Goal: Task Accomplishment & Management: Complete application form

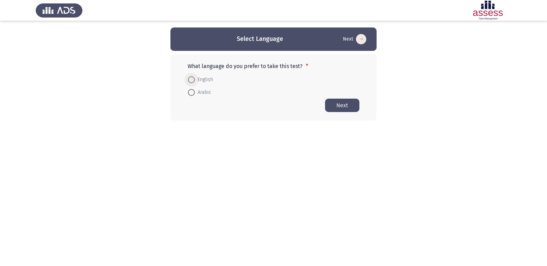
click at [193, 82] on span at bounding box center [191, 79] width 7 height 7
click at [193, 82] on input "English" at bounding box center [191, 79] width 7 height 7
radio input "true"
click at [337, 107] on button "Next" at bounding box center [342, 104] width 34 height 13
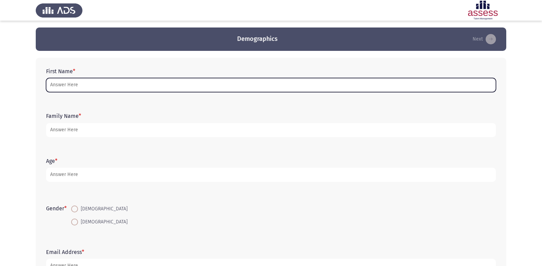
click at [124, 88] on input "First Name *" at bounding box center [271, 85] width 450 height 14
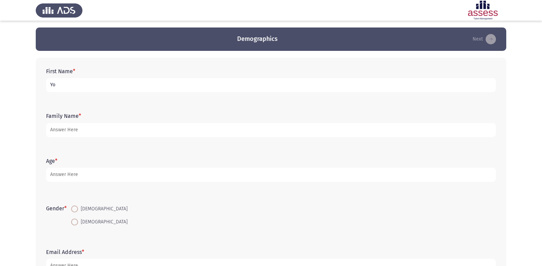
type input "Y"
type input "[PERSON_NAME]"
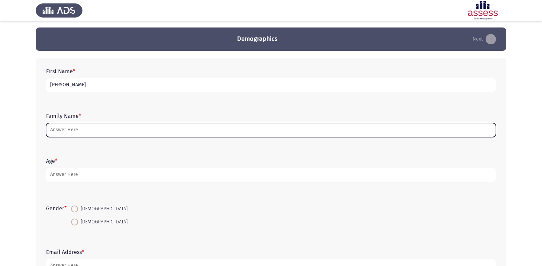
click at [51, 129] on input "Family Name *" at bounding box center [271, 130] width 450 height 14
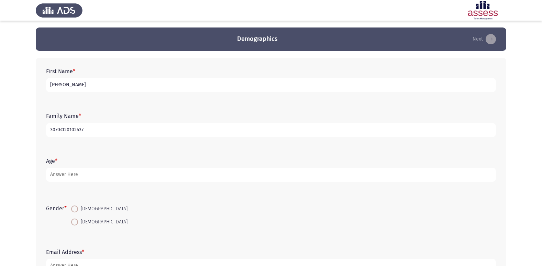
type input "30704120102437"
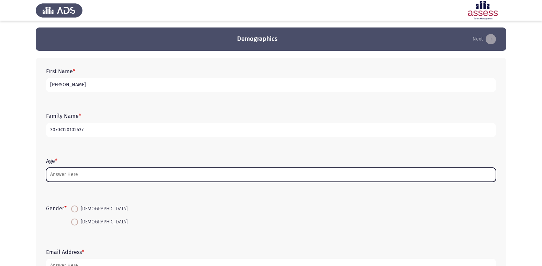
click at [121, 176] on input "Age *" at bounding box center [271, 175] width 450 height 14
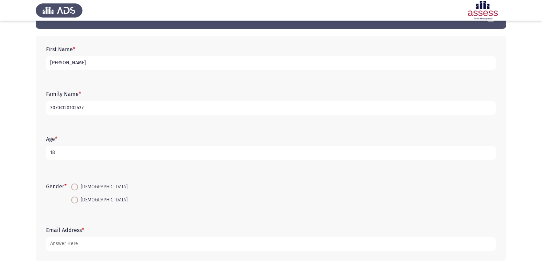
scroll to position [34, 0]
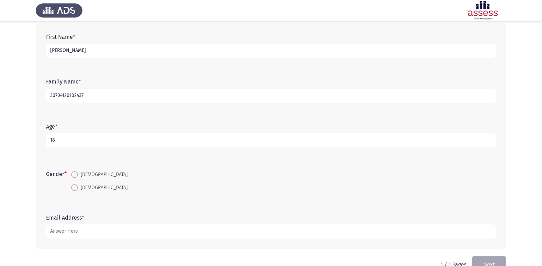
type input "18"
click at [75, 175] on span at bounding box center [74, 174] width 7 height 7
click at [75, 175] on input "[DEMOGRAPHIC_DATA]" at bounding box center [74, 174] width 7 height 7
radio input "true"
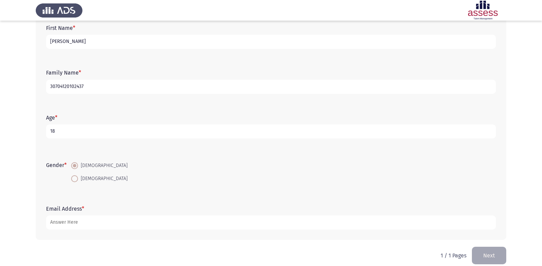
scroll to position [52, 0]
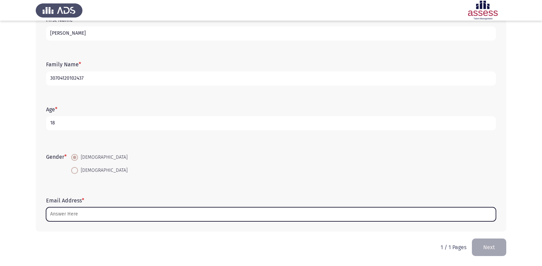
click at [99, 211] on input "Email Address *" at bounding box center [271, 214] width 450 height 14
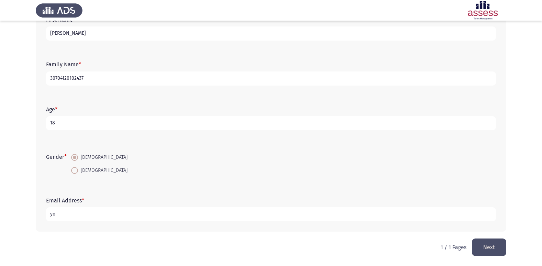
type input "y"
type input "[EMAIL_ADDRESS][DOMAIN_NAME]"
click at [499, 246] on button "Next" at bounding box center [489, 247] width 34 height 18
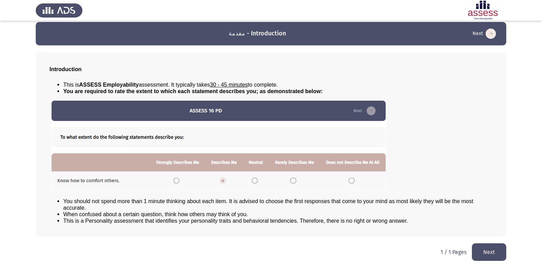
scroll to position [7, 0]
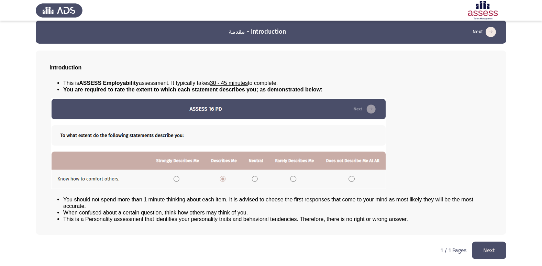
click at [491, 251] on button "Next" at bounding box center [489, 250] width 34 height 18
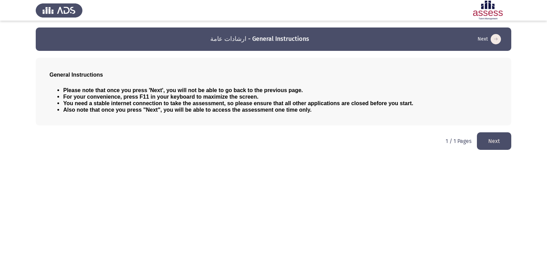
click at [492, 137] on button "Next" at bounding box center [494, 141] width 34 height 18
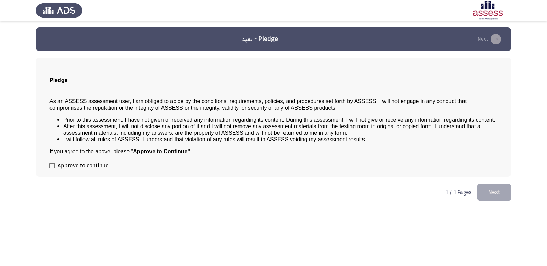
click at [55, 164] on label "Approve to continue" at bounding box center [78, 165] width 59 height 8
click at [52, 168] on input "Approve to continue" at bounding box center [52, 168] width 0 height 0
checkbox input "true"
click at [504, 191] on button "Next" at bounding box center [494, 192] width 34 height 18
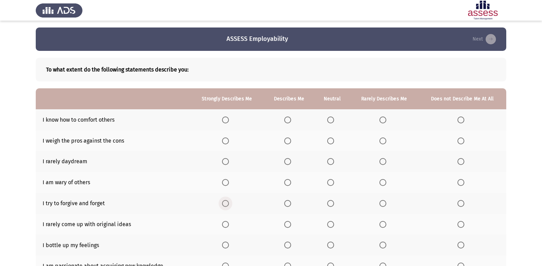
click at [227, 202] on span "Select an option" at bounding box center [225, 203] width 7 height 7
click at [227, 202] on input "Select an option" at bounding box center [225, 203] width 7 height 7
click at [288, 119] on span "Select an option" at bounding box center [287, 119] width 7 height 7
click at [288, 119] on input "Select an option" at bounding box center [287, 119] width 7 height 7
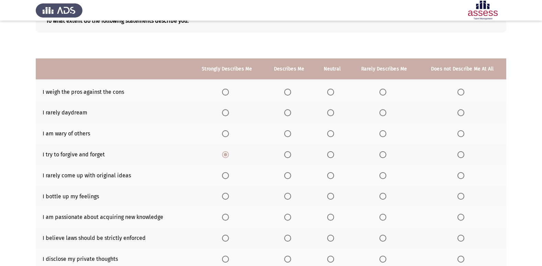
scroll to position [32, 0]
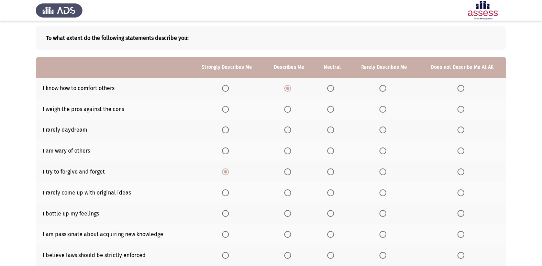
click at [227, 131] on span "Select an option" at bounding box center [225, 129] width 7 height 7
click at [227, 131] on input "Select an option" at bounding box center [225, 129] width 7 height 7
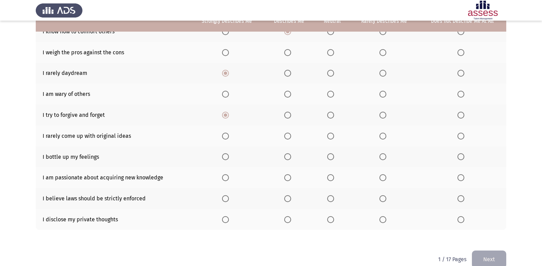
scroll to position [100, 0]
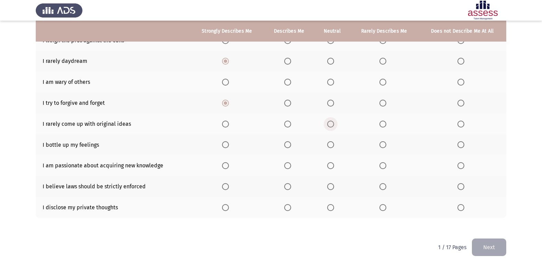
click at [328, 123] on span "Select an option" at bounding box center [330, 124] width 7 height 7
click at [328, 123] on input "Select an option" at bounding box center [330, 124] width 7 height 7
click at [285, 143] on span "Select an option" at bounding box center [287, 144] width 7 height 7
click at [285, 143] on input "Select an option" at bounding box center [287, 144] width 7 height 7
click at [331, 188] on span "Select an option" at bounding box center [330, 186] width 7 height 7
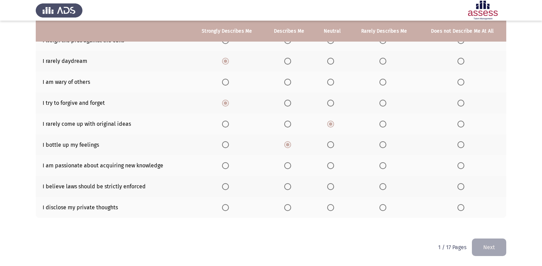
click at [331, 188] on input "Select an option" at bounding box center [330, 186] width 7 height 7
click at [289, 164] on span "Select an option" at bounding box center [287, 165] width 7 height 7
click at [289, 164] on input "Select an option" at bounding box center [287, 165] width 7 height 7
click at [329, 165] on span "Select an option" at bounding box center [330, 165] width 7 height 7
click at [329, 165] on input "Select an option" at bounding box center [330, 165] width 7 height 7
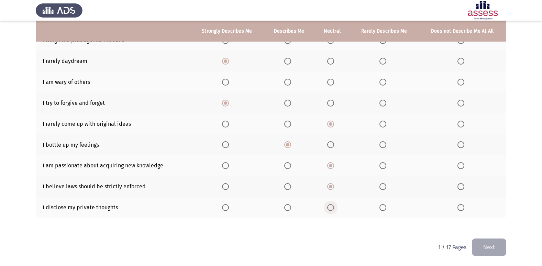
click at [328, 208] on span "Select an option" at bounding box center [330, 207] width 7 height 7
click at [328, 208] on input "Select an option" at bounding box center [330, 207] width 7 height 7
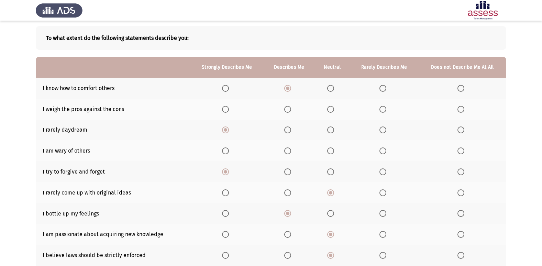
scroll to position [0, 0]
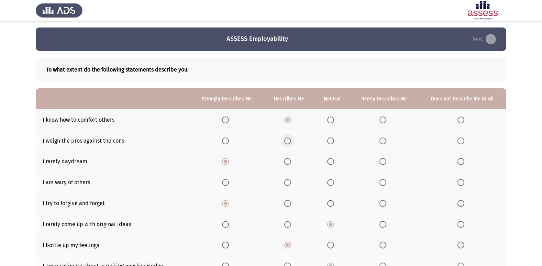
click at [291, 143] on span "Select an option" at bounding box center [287, 140] width 7 height 7
click at [291, 143] on input "Select an option" at bounding box center [287, 140] width 7 height 7
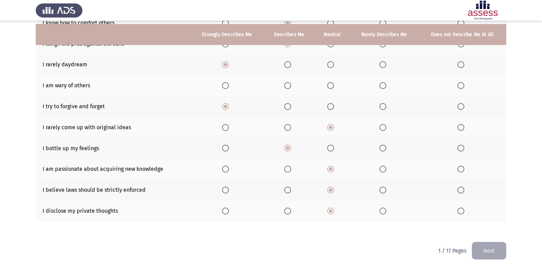
scroll to position [100, 0]
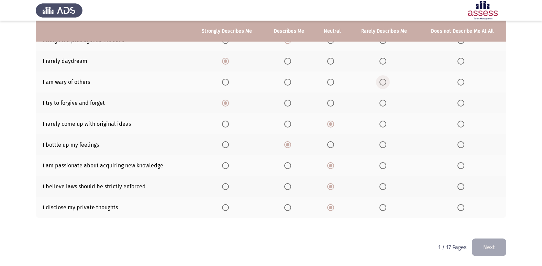
click at [380, 82] on span "Select an option" at bounding box center [382, 82] width 7 height 7
click at [380, 82] on input "Select an option" at bounding box center [382, 82] width 7 height 7
click at [490, 250] on button "Next" at bounding box center [489, 247] width 34 height 18
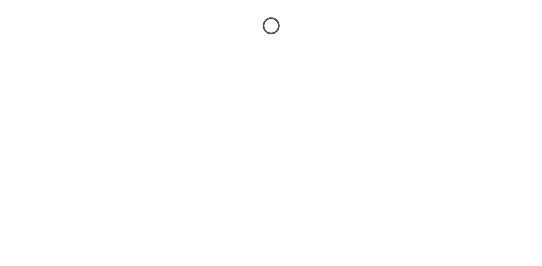
scroll to position [0, 0]
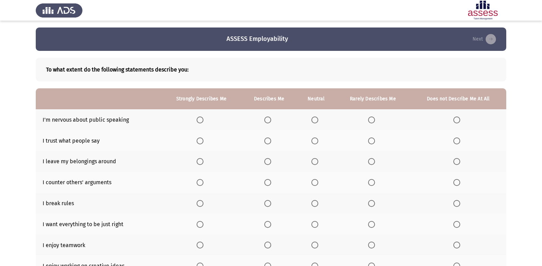
click at [200, 120] on span "Select an option" at bounding box center [199, 119] width 7 height 7
click at [200, 120] on input "Select an option" at bounding box center [199, 119] width 7 height 7
click at [269, 116] on span "Select an option" at bounding box center [267, 119] width 7 height 7
click at [269, 116] on input "Select an option" at bounding box center [267, 119] width 7 height 7
click at [314, 139] on span "Select an option" at bounding box center [314, 140] width 7 height 7
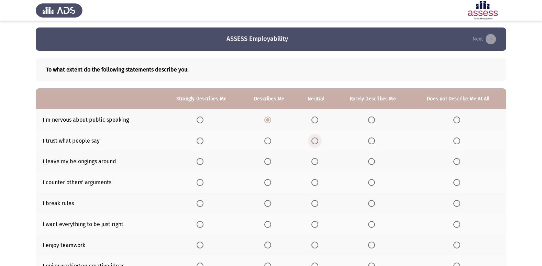
click at [314, 139] on input "Select an option" at bounding box center [314, 140] width 7 height 7
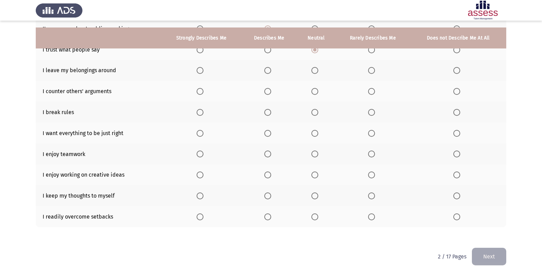
scroll to position [100, 0]
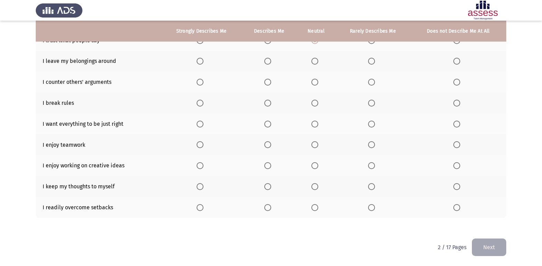
click at [200, 185] on span "Select an option" at bounding box center [199, 186] width 7 height 7
click at [200, 185] on input "Select an option" at bounding box center [199, 186] width 7 height 7
click at [269, 163] on span "Select an option" at bounding box center [267, 165] width 7 height 7
click at [269, 163] on input "Select an option" at bounding box center [267, 165] width 7 height 7
click at [269, 145] on span "Select an option" at bounding box center [267, 144] width 7 height 7
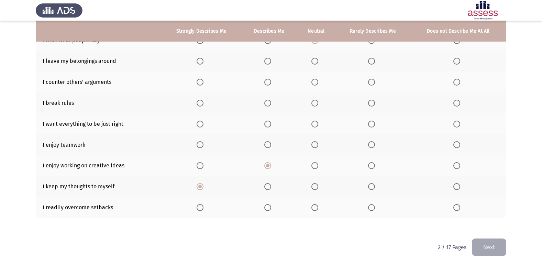
click at [269, 145] on input "Select an option" at bounding box center [267, 144] width 7 height 7
click at [201, 143] on span "Select an option" at bounding box center [199, 144] width 7 height 7
click at [201, 143] on input "Select an option" at bounding box center [199, 144] width 7 height 7
click at [313, 124] on span "Select an option" at bounding box center [314, 124] width 7 height 7
click at [313, 124] on input "Select an option" at bounding box center [314, 124] width 7 height 7
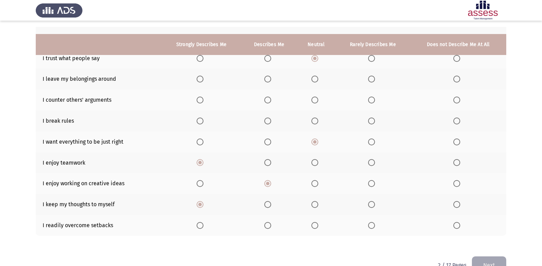
scroll to position [66, 0]
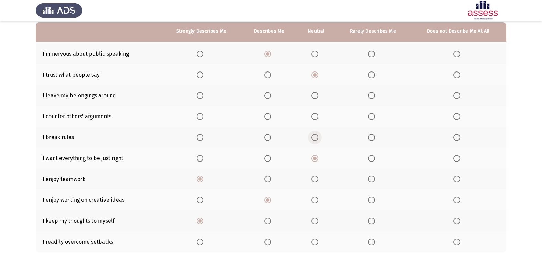
click at [316, 138] on span "Select an option" at bounding box center [314, 137] width 7 height 7
click at [316, 138] on input "Select an option" at bounding box center [314, 137] width 7 height 7
click at [202, 114] on span "Select an option" at bounding box center [199, 116] width 7 height 7
click at [202, 114] on input "Select an option" at bounding box center [199, 116] width 7 height 7
click at [316, 94] on span "Select an option" at bounding box center [314, 95] width 7 height 7
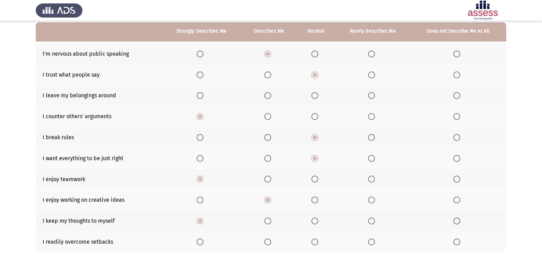
click at [316, 94] on input "Select an option" at bounding box center [314, 95] width 7 height 7
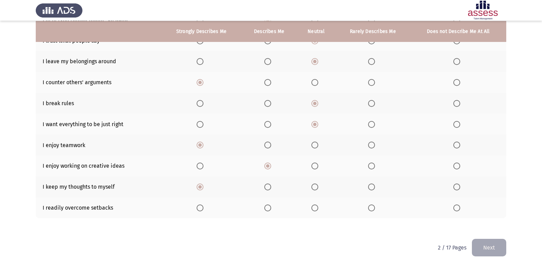
scroll to position [100, 0]
click at [315, 206] on span "Select an option" at bounding box center [314, 207] width 7 height 7
click at [315, 206] on input "Select an option" at bounding box center [314, 207] width 7 height 7
click at [470, 246] on div "2 / 17 Pages Next" at bounding box center [472, 247] width 68 height 18
click at [486, 246] on button "Next" at bounding box center [489, 247] width 34 height 18
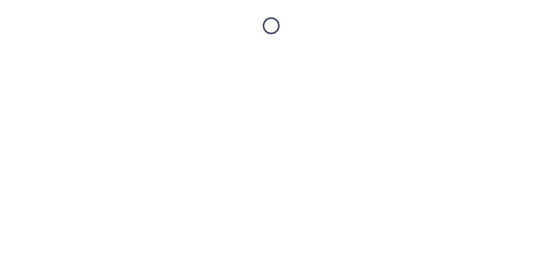
scroll to position [0, 0]
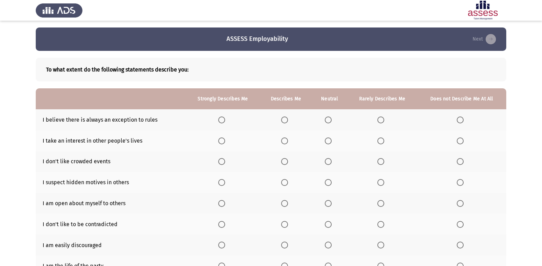
click at [219, 121] on span "Select an option" at bounding box center [221, 119] width 7 height 7
click at [219, 121] on input "Select an option" at bounding box center [221, 119] width 7 height 7
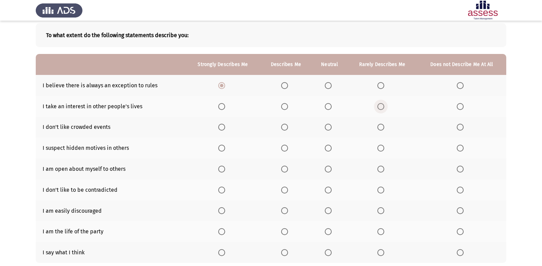
click at [378, 104] on span "Select an option" at bounding box center [380, 106] width 7 height 7
click at [378, 104] on input "Select an option" at bounding box center [380, 106] width 7 height 7
click at [329, 125] on span "Select an option" at bounding box center [328, 127] width 7 height 7
click at [329, 125] on input "Select an option" at bounding box center [328, 127] width 7 height 7
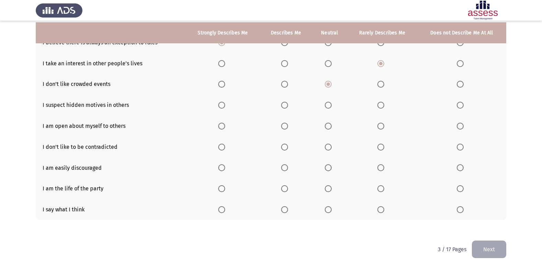
scroll to position [79, 0]
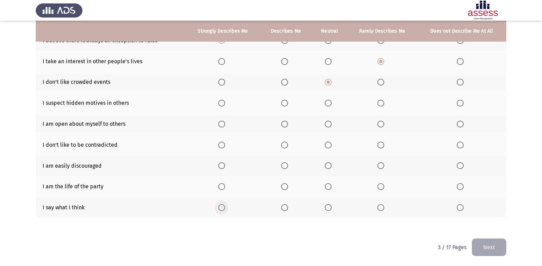
click at [221, 206] on span "Select an option" at bounding box center [221, 207] width 7 height 7
click at [221, 206] on input "Select an option" at bounding box center [221, 207] width 7 height 7
click at [330, 189] on span "Select an option" at bounding box center [328, 186] width 7 height 7
click at [330, 189] on input "Select an option" at bounding box center [328, 186] width 7 height 7
click at [223, 163] on span "Select an option" at bounding box center [221, 165] width 7 height 7
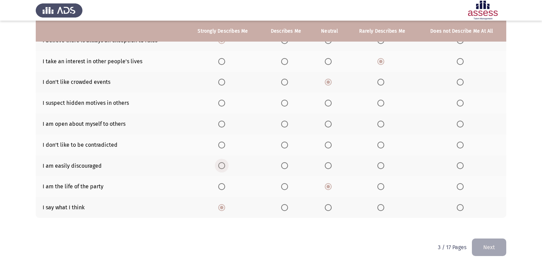
click at [223, 163] on input "Select an option" at bounding box center [221, 165] width 7 height 7
click at [326, 145] on span "Select an option" at bounding box center [328, 144] width 7 height 7
click at [326, 145] on input "Select an option" at bounding box center [328, 144] width 7 height 7
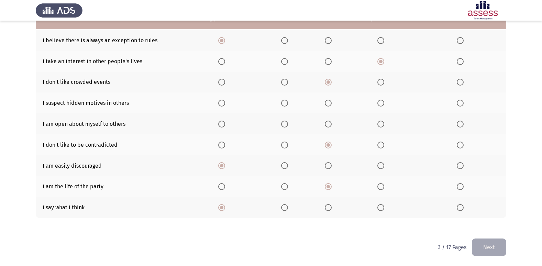
scroll to position [45, 0]
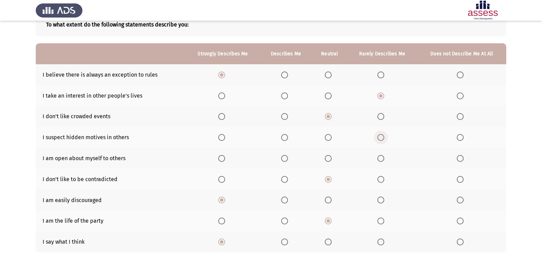
click at [379, 135] on span "Select an option" at bounding box center [380, 137] width 7 height 7
click at [379, 135] on input "Select an option" at bounding box center [380, 137] width 7 height 7
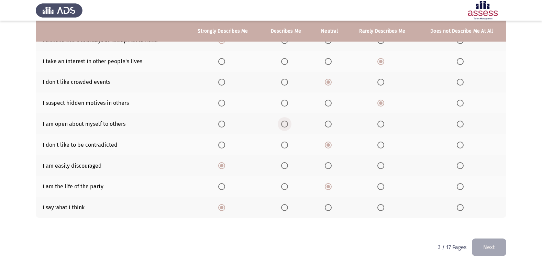
click at [283, 123] on span "Select an option" at bounding box center [284, 124] width 7 height 7
click at [283, 123] on input "Select an option" at bounding box center [284, 124] width 7 height 7
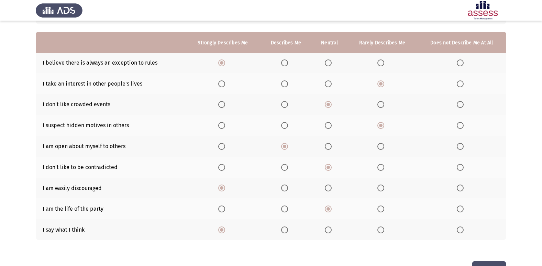
scroll to position [69, 0]
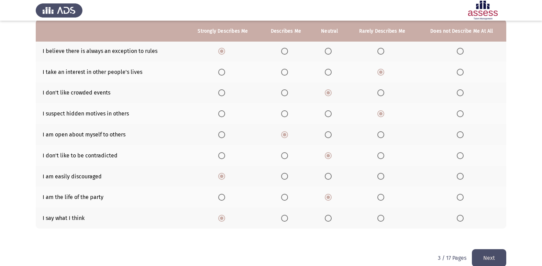
click at [487, 249] on button "Next" at bounding box center [489, 258] width 34 height 18
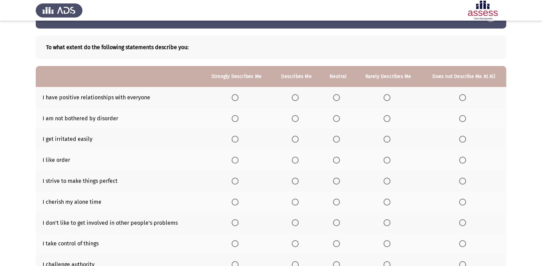
scroll to position [34, 0]
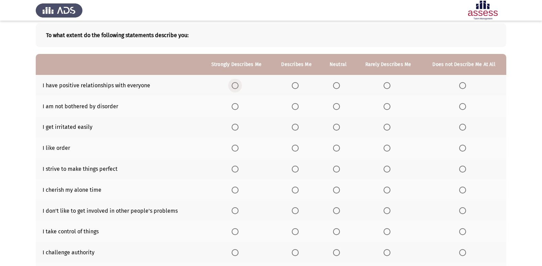
click at [237, 86] on span "Select an option" at bounding box center [234, 85] width 7 height 7
click at [237, 86] on input "Select an option" at bounding box center [234, 85] width 7 height 7
click at [461, 107] on span "Select an option" at bounding box center [462, 106] width 7 height 7
click at [461, 107] on input "Select an option" at bounding box center [462, 106] width 7 height 7
click at [339, 148] on span "Select an option" at bounding box center [336, 148] width 7 height 7
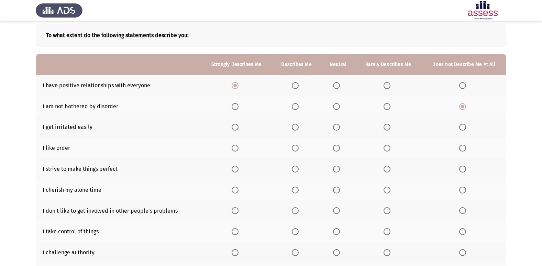
click at [339, 148] on input "Select an option" at bounding box center [336, 148] width 7 height 7
click at [235, 170] on span "Select an option" at bounding box center [234, 169] width 7 height 7
click at [235, 170] on input "Select an option" at bounding box center [234, 169] width 7 height 7
click at [336, 190] on span "Select an option" at bounding box center [336, 189] width 7 height 7
click at [336, 190] on input "Select an option" at bounding box center [336, 189] width 7 height 7
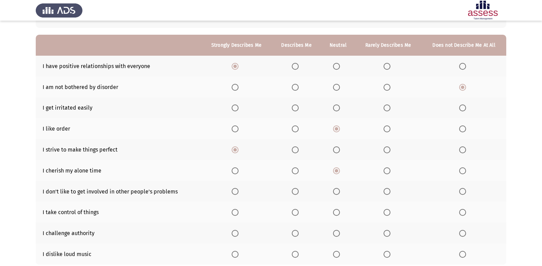
scroll to position [69, 0]
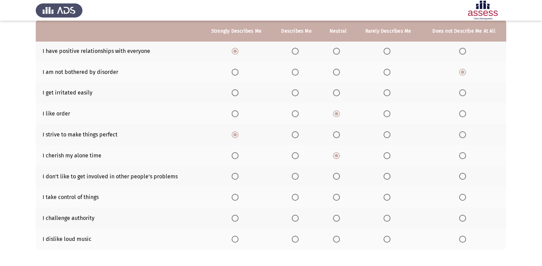
click at [463, 174] on span "Select an option" at bounding box center [462, 176] width 7 height 7
click at [463, 174] on input "Select an option" at bounding box center [462, 176] width 7 height 7
click at [336, 198] on span "Select an option" at bounding box center [336, 197] width 7 height 7
click at [336, 198] on input "Select an option" at bounding box center [336, 197] width 7 height 7
click at [388, 241] on span "Select an option" at bounding box center [386, 239] width 7 height 7
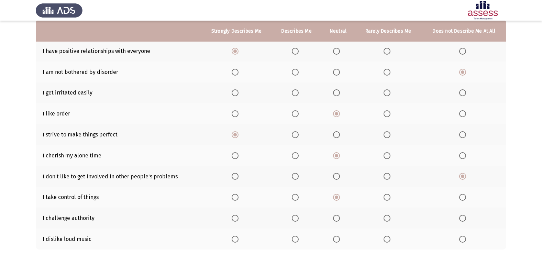
click at [388, 241] on input "Select an option" at bounding box center [386, 239] width 7 height 7
click at [335, 216] on span "Select an option" at bounding box center [336, 218] width 7 height 7
click at [335, 216] on input "Select an option" at bounding box center [336, 218] width 7 height 7
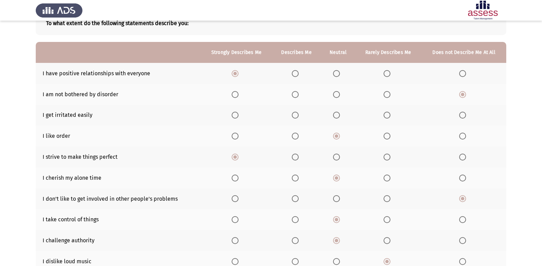
scroll to position [34, 0]
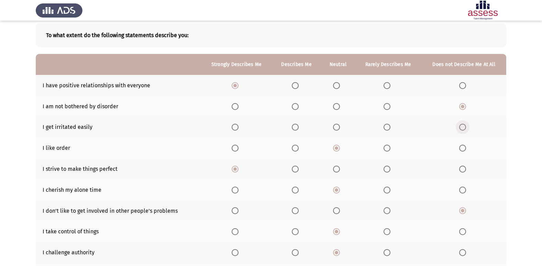
click at [465, 125] on span "Select an option" at bounding box center [462, 127] width 7 height 7
click at [465, 125] on input "Select an option" at bounding box center [462, 127] width 7 height 7
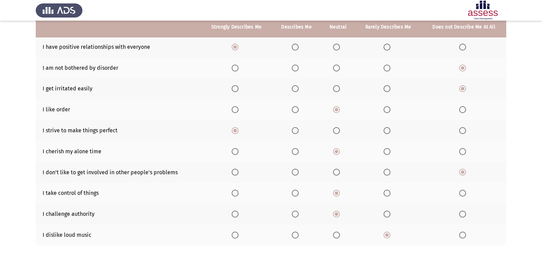
scroll to position [100, 0]
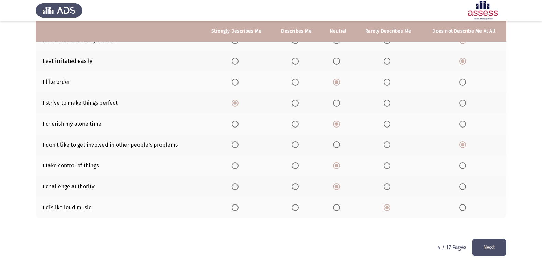
click at [489, 247] on button "Next" at bounding box center [489, 247] width 34 height 18
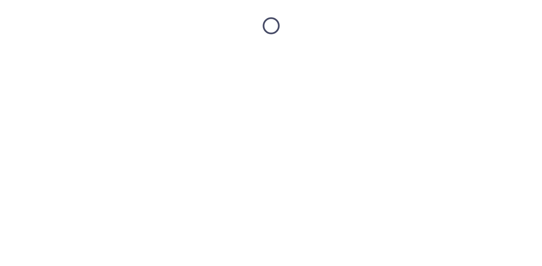
scroll to position [0, 0]
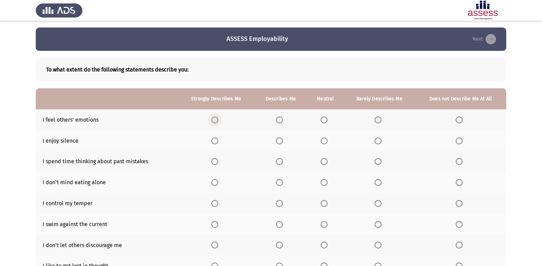
click at [214, 121] on span "Select an option" at bounding box center [214, 119] width 7 height 7
click at [214, 121] on input "Select an option" at bounding box center [214, 119] width 7 height 7
click at [377, 141] on span "Select an option" at bounding box center [377, 140] width 7 height 7
click at [377, 141] on input "Select an option" at bounding box center [377, 140] width 7 height 7
click at [217, 163] on span "Select an option" at bounding box center [214, 161] width 7 height 7
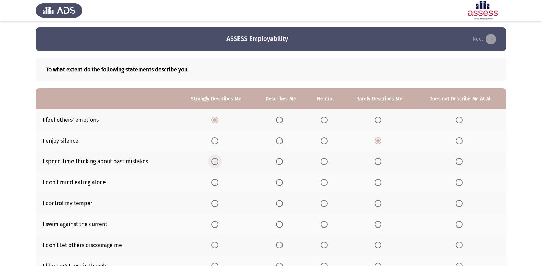
click at [217, 163] on input "Select an option" at bounding box center [214, 161] width 7 height 7
click at [278, 185] on span "Select an option" at bounding box center [279, 182] width 7 height 7
click at [278, 185] on input "Select an option" at bounding box center [279, 182] width 7 height 7
click at [380, 204] on span "Select an option" at bounding box center [377, 203] width 7 height 7
click at [380, 204] on input "Select an option" at bounding box center [377, 203] width 7 height 7
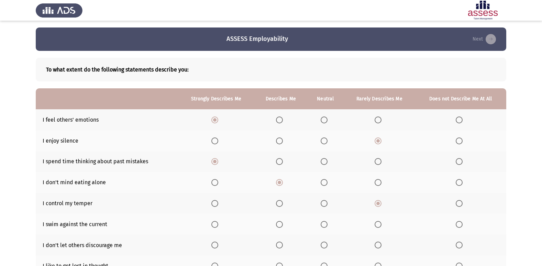
click at [324, 226] on span "Select an option" at bounding box center [323, 224] width 7 height 7
click at [324, 226] on input "Select an option" at bounding box center [323, 224] width 7 height 7
click at [280, 223] on span "Select an option" at bounding box center [279, 224] width 7 height 7
click at [280, 223] on input "Select an option" at bounding box center [279, 224] width 7 height 7
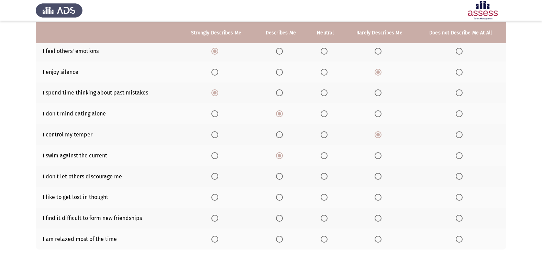
scroll to position [100, 0]
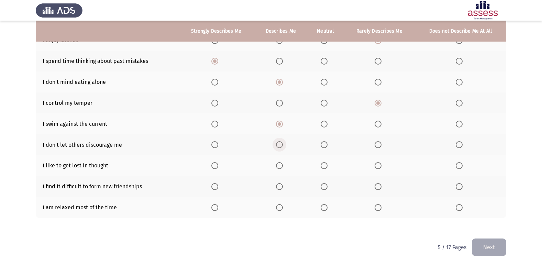
click at [282, 146] on span "Select an option" at bounding box center [279, 144] width 7 height 7
click at [282, 146] on input "Select an option" at bounding box center [279, 144] width 7 height 7
click at [211, 162] on th at bounding box center [216, 165] width 76 height 21
click at [218, 167] on span "Select an option" at bounding box center [214, 165] width 7 height 7
click at [218, 167] on input "Select an option" at bounding box center [214, 165] width 7 height 7
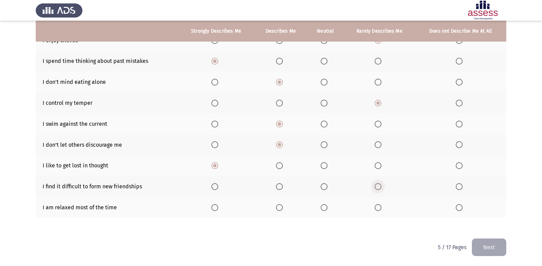
click at [381, 185] on span "Select an option" at bounding box center [377, 186] width 7 height 7
click at [381, 185] on input "Select an option" at bounding box center [377, 186] width 7 height 7
click at [325, 204] on span "Select an option" at bounding box center [323, 207] width 7 height 7
click at [325, 204] on input "Select an option" at bounding box center [323, 207] width 7 height 7
click at [489, 241] on button "Next" at bounding box center [489, 247] width 34 height 18
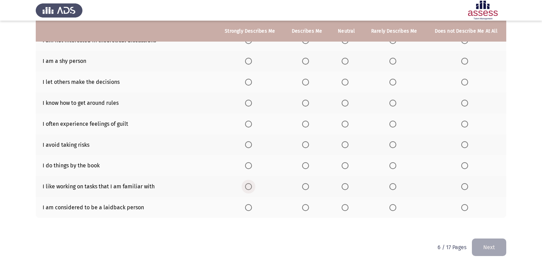
click at [250, 186] on span "Select an option" at bounding box center [248, 186] width 7 height 7
click at [250, 186] on input "Select an option" at bounding box center [248, 186] width 7 height 7
click at [469, 165] on label "Select an option" at bounding box center [466, 165] width 10 height 7
click at [468, 165] on input "Select an option" at bounding box center [464, 165] width 7 height 7
click at [345, 146] on span "Select an option" at bounding box center [344, 144] width 7 height 7
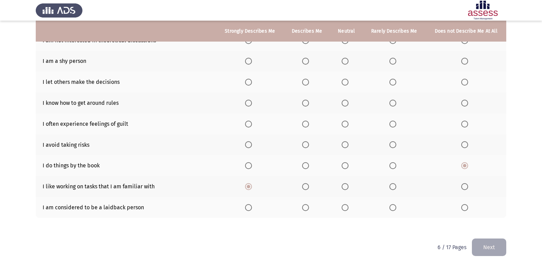
click at [345, 146] on input "Select an option" at bounding box center [344, 144] width 7 height 7
click at [393, 121] on span "Select an option" at bounding box center [392, 124] width 7 height 7
click at [393, 121] on input "Select an option" at bounding box center [392, 124] width 7 height 7
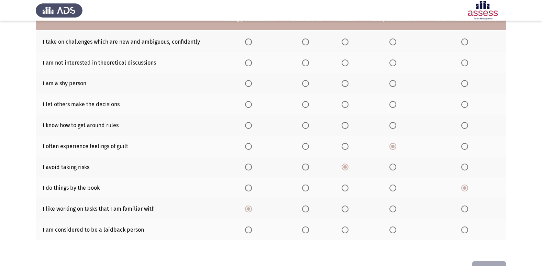
scroll to position [66, 0]
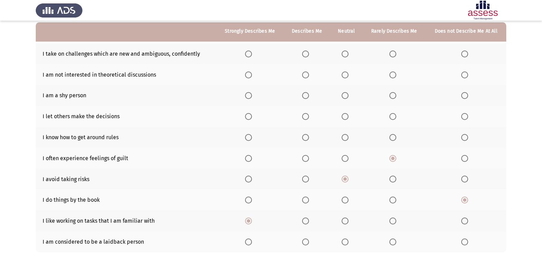
click at [306, 138] on span "Select an option" at bounding box center [305, 137] width 7 height 7
click at [306, 138] on input "Select an option" at bounding box center [305, 137] width 7 height 7
click at [306, 118] on span "Select an option" at bounding box center [305, 116] width 7 height 7
click at [306, 118] on input "Select an option" at bounding box center [305, 116] width 7 height 7
click at [466, 93] on span "Select an option" at bounding box center [464, 95] width 7 height 7
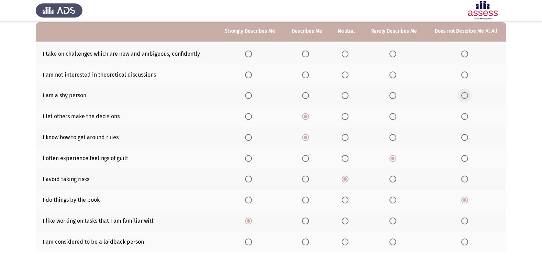
click at [466, 93] on input "Select an option" at bounding box center [464, 95] width 7 height 7
click at [396, 98] on span "Select an option" at bounding box center [392, 95] width 7 height 7
click at [396, 98] on input "Select an option" at bounding box center [392, 95] width 7 height 7
click at [345, 75] on span "Select an option" at bounding box center [344, 74] width 7 height 7
click at [345, 75] on input "Select an option" at bounding box center [344, 74] width 7 height 7
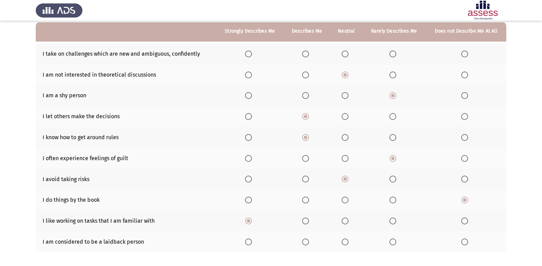
click at [343, 55] on span "Select an option" at bounding box center [344, 53] width 7 height 7
click at [343, 55] on input "Select an option" at bounding box center [344, 53] width 7 height 7
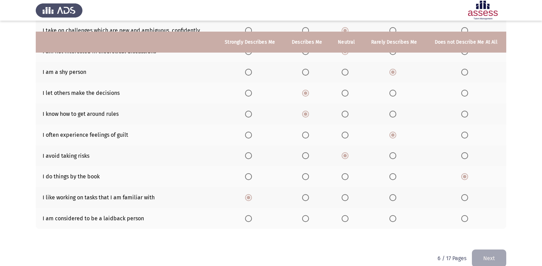
scroll to position [100, 0]
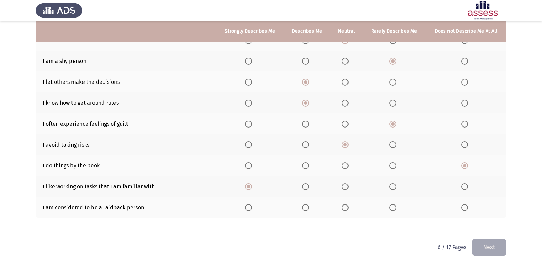
click at [304, 205] on span "Select an option" at bounding box center [305, 207] width 7 height 7
click at [304, 205] on input "Select an option" at bounding box center [305, 207] width 7 height 7
click at [492, 240] on button "Next" at bounding box center [489, 247] width 34 height 18
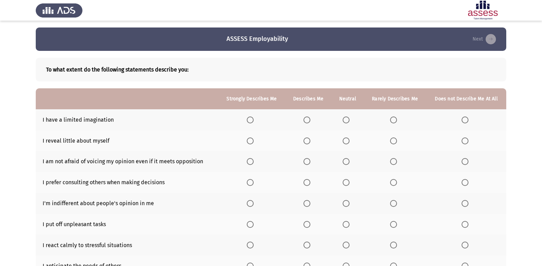
click at [347, 121] on span "Select an option" at bounding box center [345, 119] width 7 height 7
click at [347, 121] on input "Select an option" at bounding box center [345, 119] width 7 height 7
click at [391, 139] on span "Select an option" at bounding box center [393, 140] width 7 height 7
click at [391, 139] on input "Select an option" at bounding box center [393, 140] width 7 height 7
click at [306, 160] on span "Select an option" at bounding box center [306, 161] width 7 height 7
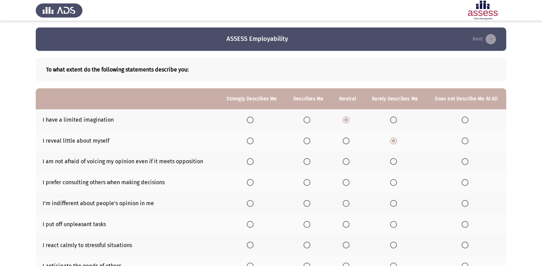
click at [306, 160] on input "Select an option" at bounding box center [306, 161] width 7 height 7
click at [345, 184] on span "Select an option" at bounding box center [345, 182] width 7 height 7
click at [345, 184] on input "Select an option" at bounding box center [345, 182] width 7 height 7
click at [394, 202] on span "Select an option" at bounding box center [393, 203] width 7 height 7
click at [394, 202] on input "Select an option" at bounding box center [393, 203] width 7 height 7
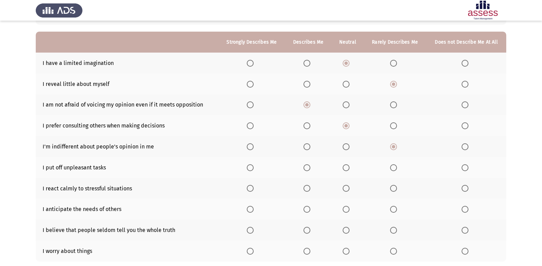
scroll to position [69, 0]
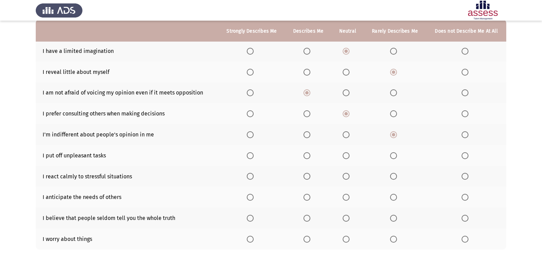
click at [306, 238] on span "Select an option" at bounding box center [306, 239] width 7 height 7
click at [306, 238] on input "Select an option" at bounding box center [306, 239] width 7 height 7
click at [312, 218] on label "Select an option" at bounding box center [308, 218] width 10 height 7
click at [310, 218] on input "Select an option" at bounding box center [306, 218] width 7 height 7
click at [310, 175] on span "Select an option" at bounding box center [306, 176] width 7 height 7
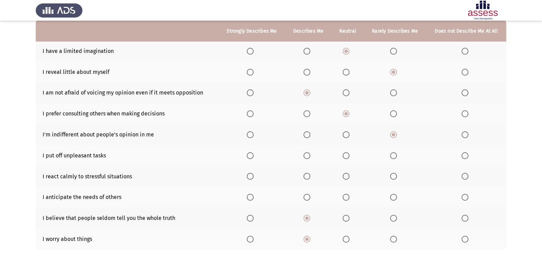
click at [310, 175] on input "Select an option" at bounding box center [306, 176] width 7 height 7
click at [346, 174] on span "Select an option" at bounding box center [345, 176] width 7 height 7
click at [346, 174] on input "Select an option" at bounding box center [345, 176] width 7 height 7
click at [469, 157] on label "Select an option" at bounding box center [466, 155] width 10 height 7
click at [468, 157] on input "Select an option" at bounding box center [464, 155] width 7 height 7
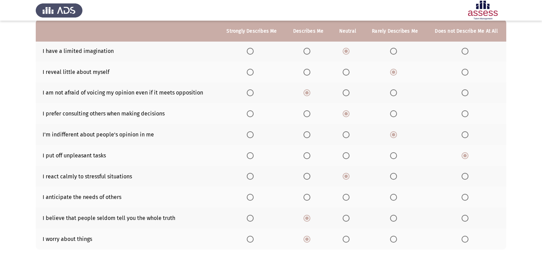
click at [345, 199] on span "Select an option" at bounding box center [345, 197] width 7 height 7
click at [345, 199] on input "Select an option" at bounding box center [345, 197] width 7 height 7
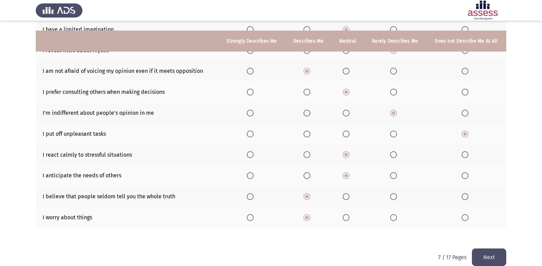
scroll to position [100, 0]
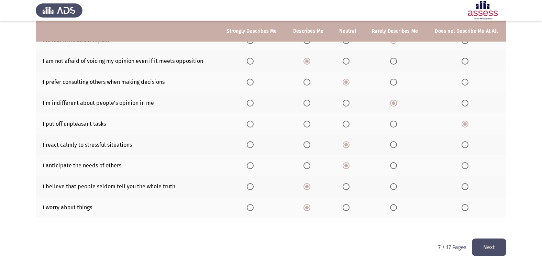
click at [501, 250] on button "Next" at bounding box center [489, 247] width 34 height 18
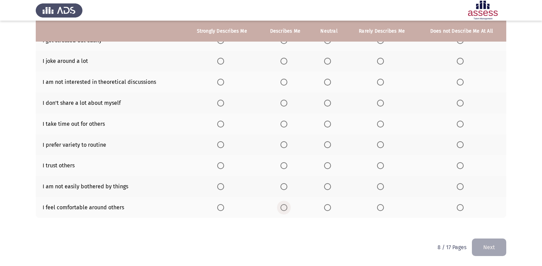
click at [282, 207] on span "Select an option" at bounding box center [283, 207] width 7 height 7
click at [282, 207] on input "Select an option" at bounding box center [283, 207] width 7 height 7
click at [325, 165] on span "Select an option" at bounding box center [327, 165] width 7 height 7
click at [325, 165] on input "Select an option" at bounding box center [327, 165] width 7 height 7
click at [332, 146] on label "Select an option" at bounding box center [329, 144] width 10 height 7
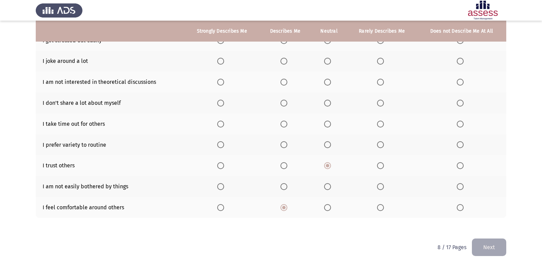
click at [331, 146] on input "Select an option" at bounding box center [327, 144] width 7 height 7
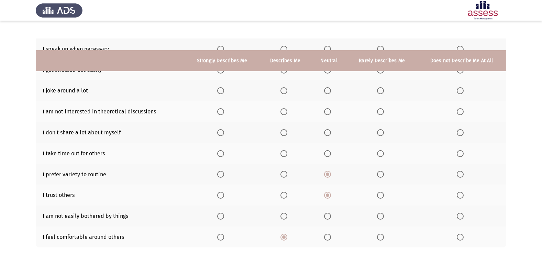
scroll to position [32, 0]
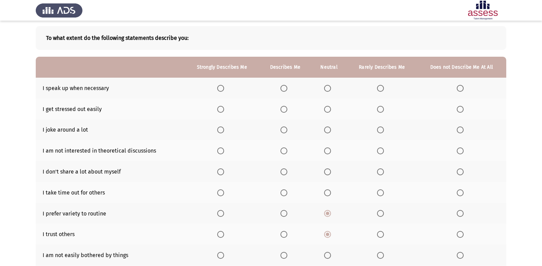
click at [220, 131] on span "Select an option" at bounding box center [220, 129] width 7 height 7
click at [220, 131] on input "Select an option" at bounding box center [220, 129] width 7 height 7
click at [332, 109] on label "Select an option" at bounding box center [329, 109] width 10 height 7
click at [331, 109] on input "Select an option" at bounding box center [327, 109] width 7 height 7
click at [461, 86] on span "Select an option" at bounding box center [459, 88] width 7 height 7
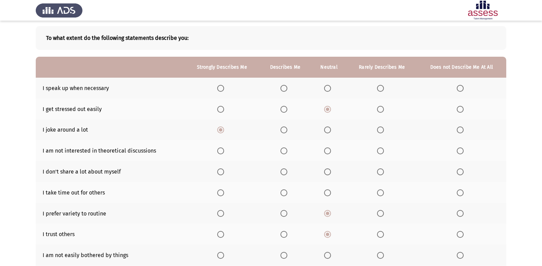
click at [461, 86] on input "Select an option" at bounding box center [459, 88] width 7 height 7
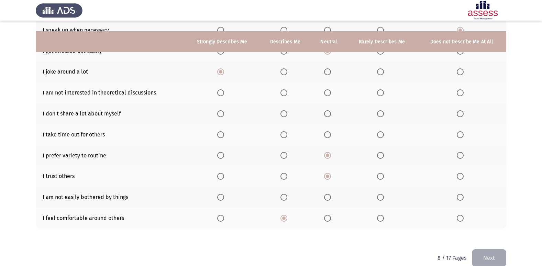
scroll to position [100, 0]
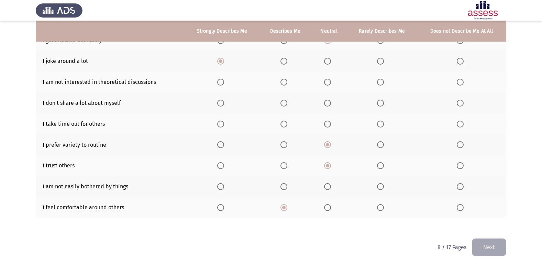
click at [220, 186] on span "Select an option" at bounding box center [220, 186] width 7 height 7
click at [220, 186] on input "Select an option" at bounding box center [220, 186] width 7 height 7
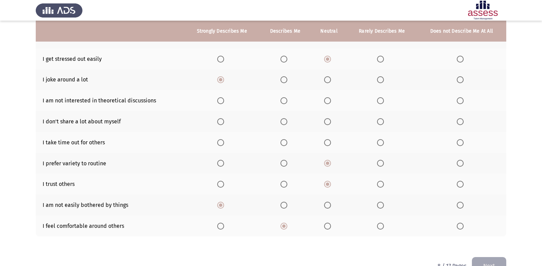
scroll to position [66, 0]
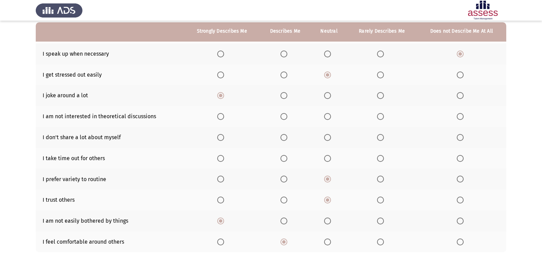
click at [285, 158] on span "Select an option" at bounding box center [283, 158] width 7 height 7
click at [285, 158] on input "Select an option" at bounding box center [283, 158] width 7 height 7
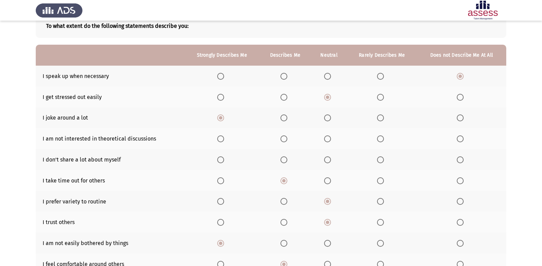
scroll to position [32, 0]
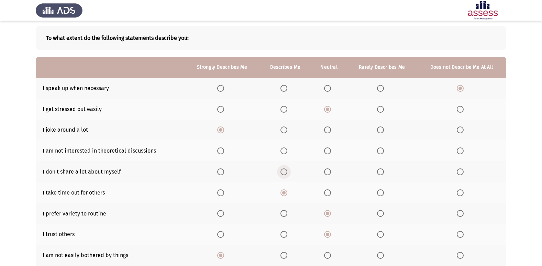
click at [284, 172] on span "Select an option" at bounding box center [283, 171] width 7 height 7
click at [284, 172] on input "Select an option" at bounding box center [283, 171] width 7 height 7
click at [325, 152] on span "Select an option" at bounding box center [327, 150] width 7 height 7
click at [325, 152] on input "Select an option" at bounding box center [327, 150] width 7 height 7
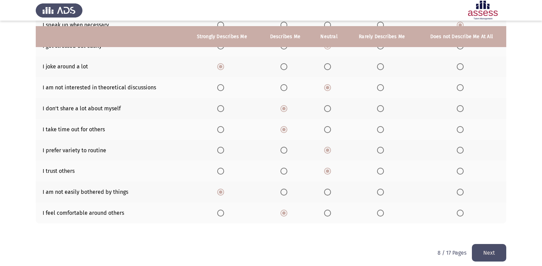
scroll to position [100, 0]
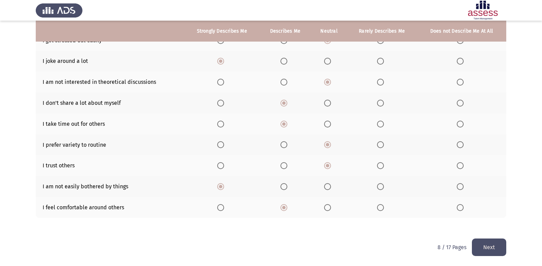
click at [490, 248] on button "Next" at bounding box center [489, 247] width 34 height 18
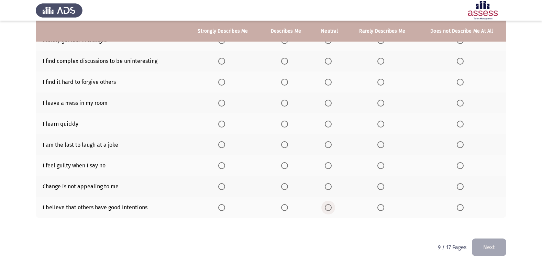
click at [330, 207] on span "Select an option" at bounding box center [328, 207] width 7 height 7
click at [330, 207] on input "Select an option" at bounding box center [328, 207] width 7 height 7
click at [285, 187] on span "Select an option" at bounding box center [284, 186] width 7 height 7
click at [285, 187] on input "Select an option" at bounding box center [284, 186] width 7 height 7
click at [327, 165] on span "Select an option" at bounding box center [328, 165] width 7 height 7
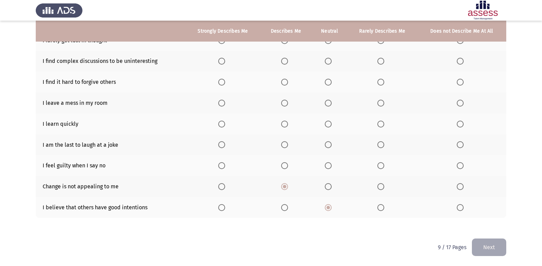
click at [327, 165] on input "Select an option" at bounding box center [328, 165] width 7 height 7
click at [285, 147] on span "Select an option" at bounding box center [284, 144] width 7 height 7
click at [285, 147] on input "Select an option" at bounding box center [284, 144] width 7 height 7
click at [288, 124] on span "Select an option" at bounding box center [284, 124] width 7 height 7
click at [288, 124] on input "Select an option" at bounding box center [284, 124] width 7 height 7
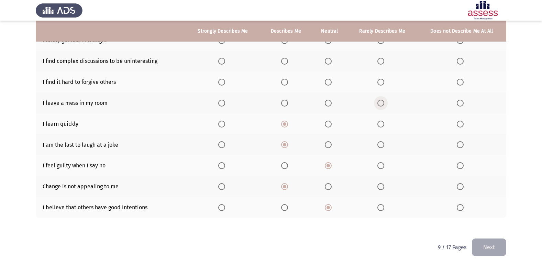
click at [379, 105] on span "Select an option" at bounding box center [380, 103] width 7 height 7
click at [379, 105] on input "Select an option" at bounding box center [380, 103] width 7 height 7
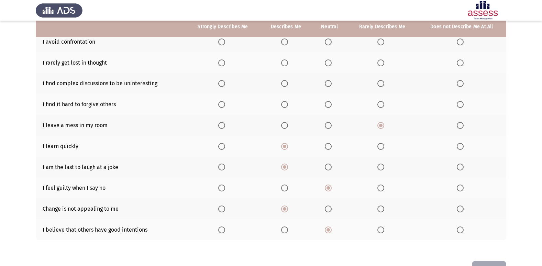
scroll to position [66, 0]
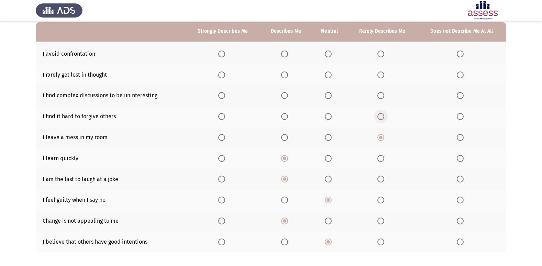
click at [379, 114] on span "Select an option" at bounding box center [380, 116] width 7 height 7
click at [379, 114] on input "Select an option" at bounding box center [380, 116] width 7 height 7
click at [460, 117] on span "Select an option" at bounding box center [459, 116] width 7 height 7
click at [460, 117] on input "Select an option" at bounding box center [459, 116] width 7 height 7
click at [385, 97] on label "Select an option" at bounding box center [382, 95] width 10 height 7
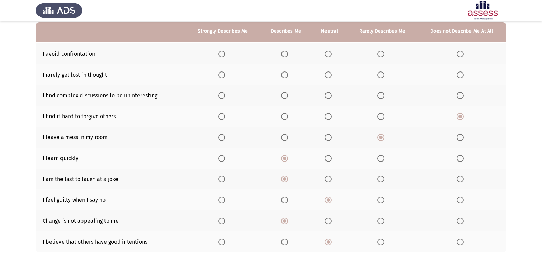
click at [384, 97] on input "Select an option" at bounding box center [380, 95] width 7 height 7
click at [464, 76] on label "Select an option" at bounding box center [461, 74] width 10 height 7
click at [463, 76] on input "Select an option" at bounding box center [459, 74] width 7 height 7
click at [327, 53] on span "Select an option" at bounding box center [328, 53] width 7 height 7
click at [327, 53] on input "Select an option" at bounding box center [328, 53] width 7 height 7
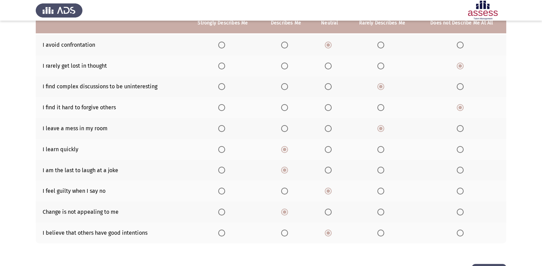
scroll to position [100, 0]
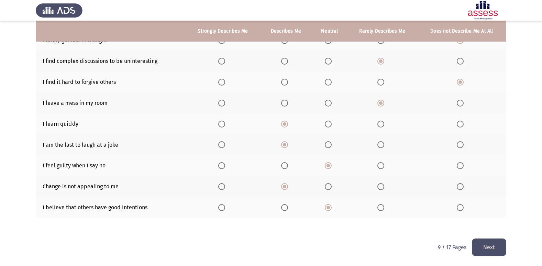
click at [502, 245] on button "Next" at bounding box center [489, 247] width 34 height 18
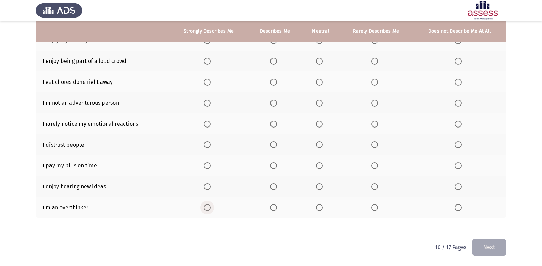
click at [206, 207] on span "Select an option" at bounding box center [207, 207] width 7 height 7
click at [206, 207] on input "Select an option" at bounding box center [207, 207] width 7 height 7
click at [140, 232] on div "To what extent do the following statements describe you: Strongly Describes Me …" at bounding box center [271, 95] width 470 height 288
click at [273, 185] on span "Select an option" at bounding box center [273, 186] width 7 height 7
click at [273, 185] on input "Select an option" at bounding box center [273, 186] width 7 height 7
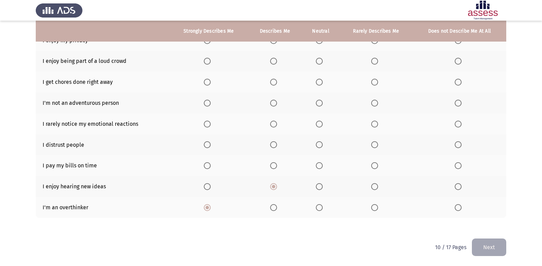
click at [318, 165] on span "Select an option" at bounding box center [319, 165] width 7 height 7
click at [318, 165] on input "Select an option" at bounding box center [319, 165] width 7 height 7
click at [374, 144] on span "Select an option" at bounding box center [374, 144] width 7 height 7
click at [374, 144] on input "Select an option" at bounding box center [374, 144] width 7 height 7
click at [459, 121] on span "Select an option" at bounding box center [457, 124] width 7 height 7
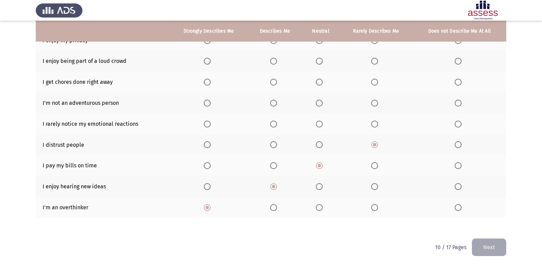
click at [459, 121] on input "Select an option" at bounding box center [457, 124] width 7 height 7
click at [456, 102] on span "Select an option" at bounding box center [457, 103] width 7 height 7
click at [456, 102] on input "Select an option" at bounding box center [457, 103] width 7 height 7
click at [372, 107] on th at bounding box center [375, 102] width 73 height 21
click at [372, 101] on span "Select an option" at bounding box center [374, 103] width 7 height 7
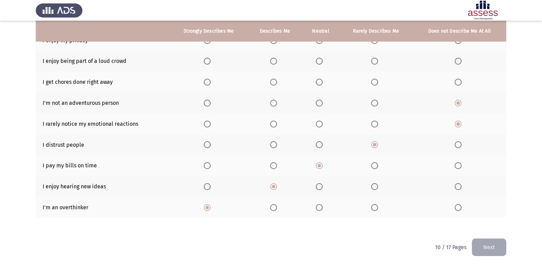
click at [372, 101] on input "Select an option" at bounding box center [374, 103] width 7 height 7
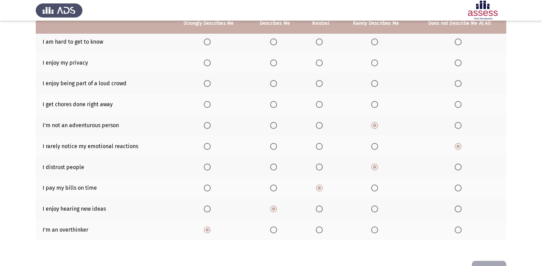
scroll to position [66, 0]
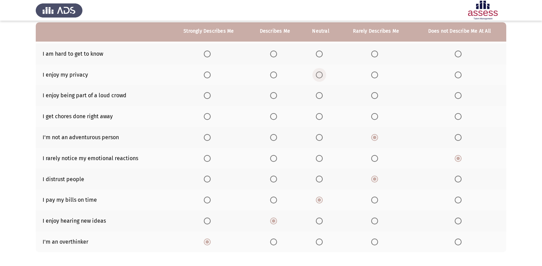
click at [317, 75] on span "Select an option" at bounding box center [319, 74] width 7 height 7
click at [317, 75] on input "Select an option" at bounding box center [319, 74] width 7 height 7
click at [375, 50] on span "Select an option" at bounding box center [374, 53] width 7 height 7
click at [375, 50] on input "Select an option" at bounding box center [374, 53] width 7 height 7
click at [207, 97] on span "Select an option" at bounding box center [207, 95] width 7 height 7
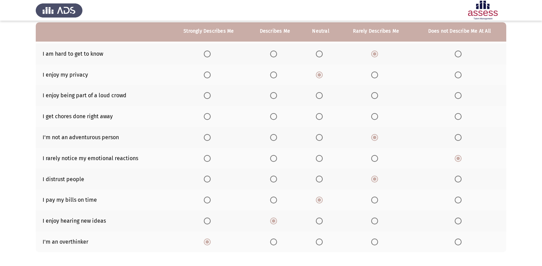
click at [207, 97] on input "Select an option" at bounding box center [207, 95] width 7 height 7
click at [322, 114] on span "Select an option" at bounding box center [319, 116] width 7 height 7
click at [322, 114] on input "Select an option" at bounding box center [319, 116] width 7 height 7
click at [316, 159] on span "Select an option" at bounding box center [319, 158] width 7 height 7
click at [316, 159] on input "Select an option" at bounding box center [319, 158] width 7 height 7
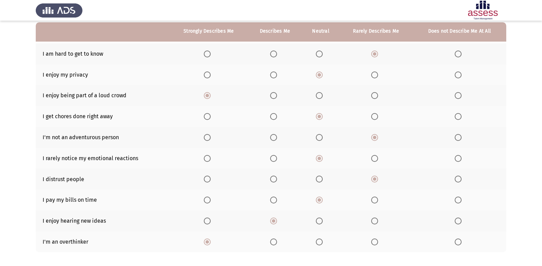
click at [376, 156] on span "Select an option" at bounding box center [374, 158] width 7 height 7
click at [376, 156] on input "Select an option" at bounding box center [374, 158] width 7 height 7
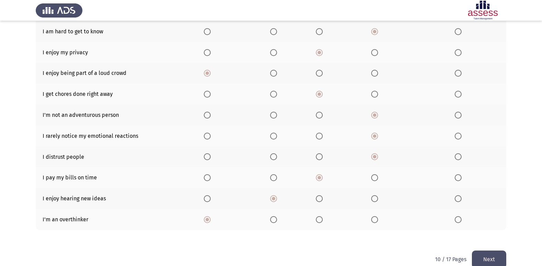
scroll to position [100, 0]
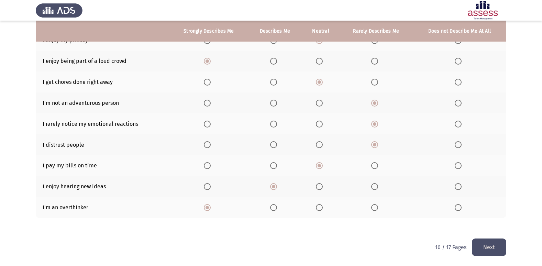
click at [491, 241] on button "Next" at bounding box center [489, 247] width 34 height 18
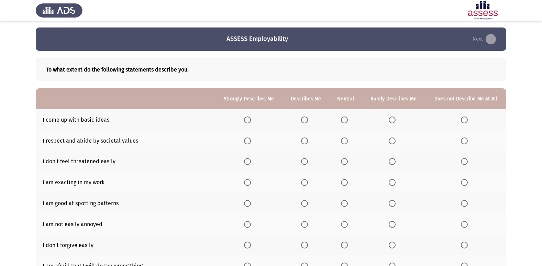
click at [344, 118] on span "Select an option" at bounding box center [344, 119] width 7 height 7
click at [344, 118] on input "Select an option" at bounding box center [344, 119] width 7 height 7
click at [343, 144] on span "Select an option" at bounding box center [344, 140] width 7 height 7
click at [343, 144] on input "Select an option" at bounding box center [344, 140] width 7 height 7
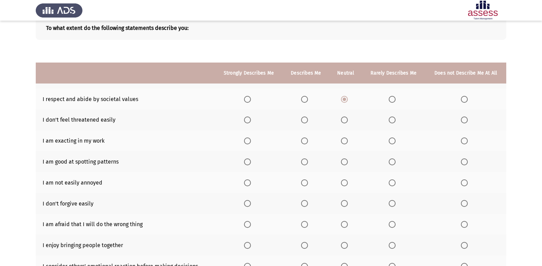
scroll to position [100, 0]
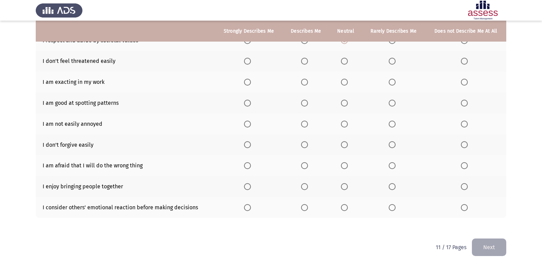
click at [307, 186] on span "Select an option" at bounding box center [304, 186] width 7 height 7
click at [307, 186] on input "Select an option" at bounding box center [304, 186] width 7 height 7
click at [465, 145] on span "Select an option" at bounding box center [464, 144] width 7 height 7
click at [465, 145] on input "Select an option" at bounding box center [464, 144] width 7 height 7
click at [302, 165] on span "Select an option" at bounding box center [304, 165] width 7 height 7
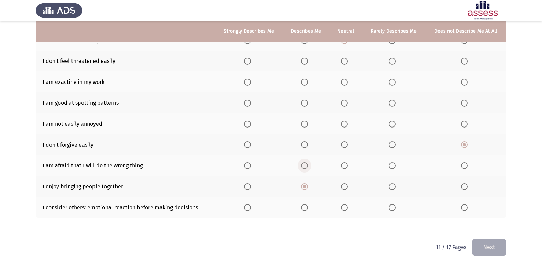
click at [302, 165] on input "Select an option" at bounding box center [304, 165] width 7 height 7
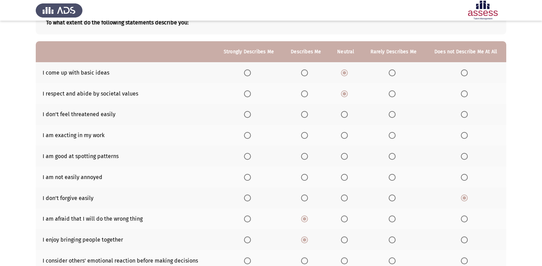
scroll to position [32, 0]
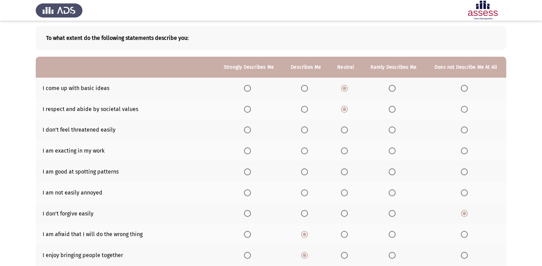
click at [305, 153] on span "Select an option" at bounding box center [304, 150] width 7 height 7
click at [305, 153] on input "Select an option" at bounding box center [304, 150] width 7 height 7
click at [343, 170] on span "Select an option" at bounding box center [344, 171] width 7 height 7
click at [343, 172] on span "Select an option" at bounding box center [344, 171] width 7 height 7
click at [343, 172] on input "Select an option" at bounding box center [344, 171] width 7 height 7
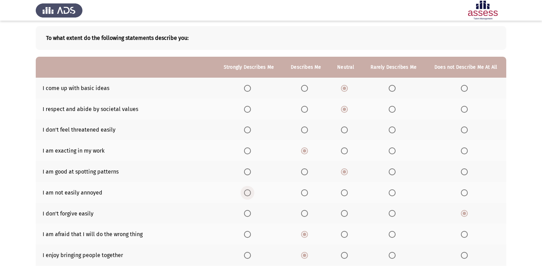
click at [247, 193] on span "Select an option" at bounding box center [247, 192] width 7 height 7
click at [247, 193] on input "Select an option" at bounding box center [247, 192] width 7 height 7
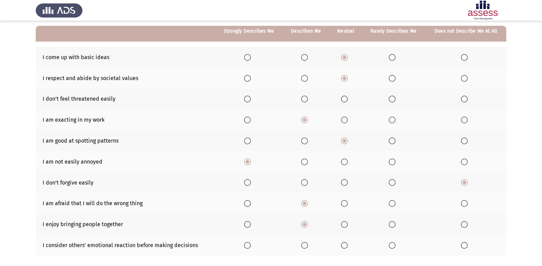
scroll to position [100, 0]
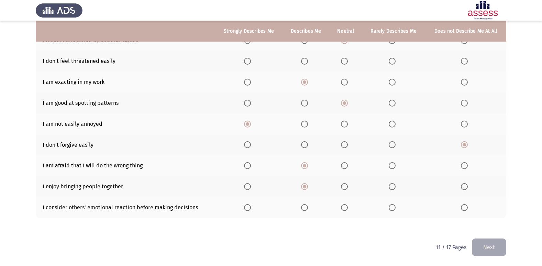
click at [349, 207] on label "Select an option" at bounding box center [346, 207] width 10 height 7
click at [348, 207] on input "Select an option" at bounding box center [344, 207] width 7 height 7
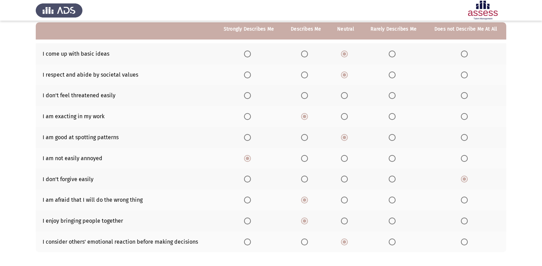
scroll to position [32, 0]
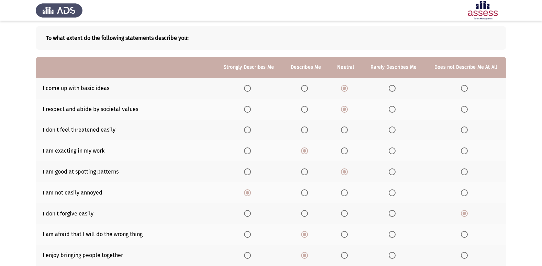
click at [345, 129] on span "Select an option" at bounding box center [344, 129] width 7 height 7
click at [345, 129] on input "Select an option" at bounding box center [344, 129] width 7 height 7
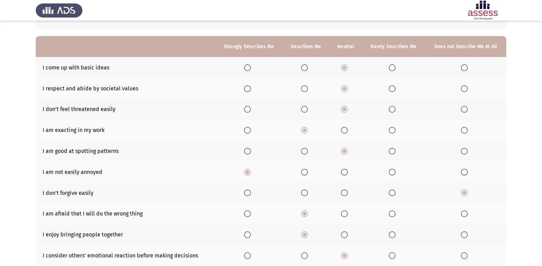
scroll to position [100, 0]
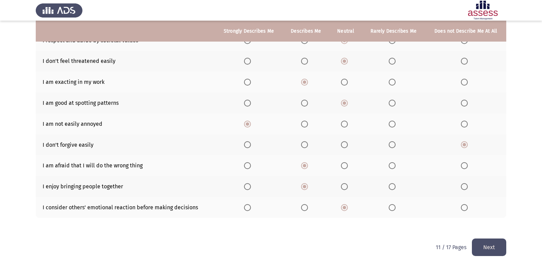
click at [497, 243] on button "Next" at bounding box center [489, 247] width 34 height 18
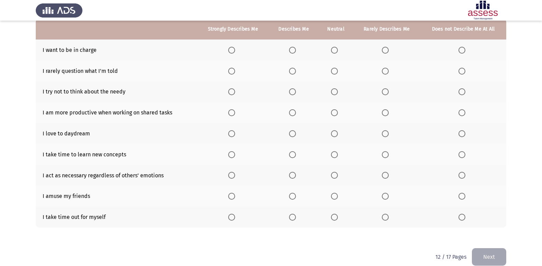
scroll to position [79, 0]
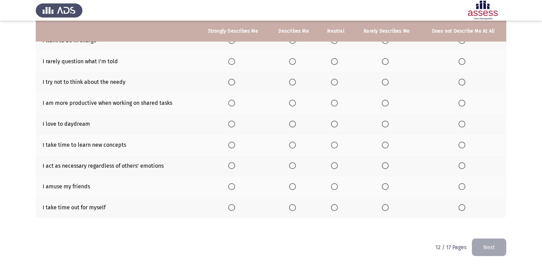
click at [335, 207] on span "Select an option" at bounding box center [334, 207] width 7 height 7
click at [335, 207] on input "Select an option" at bounding box center [334, 207] width 7 height 7
click at [337, 185] on span "Select an option" at bounding box center [334, 186] width 7 height 7
click at [337, 185] on input "Select an option" at bounding box center [334, 186] width 7 height 7
click at [336, 146] on span "Select an option" at bounding box center [334, 144] width 7 height 7
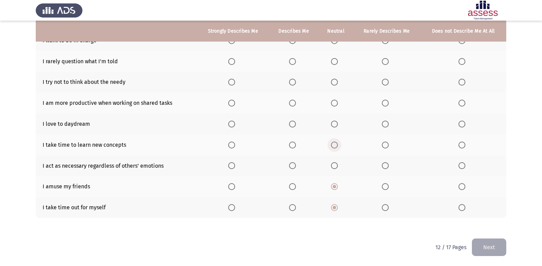
click at [336, 146] on input "Select an option" at bounding box center [334, 144] width 7 height 7
click at [294, 122] on span "Select an option" at bounding box center [292, 124] width 7 height 7
click at [294, 122] on input "Select an option" at bounding box center [292, 124] width 7 height 7
click at [294, 105] on span "Select an option" at bounding box center [292, 103] width 7 height 7
click at [294, 105] on input "Select an option" at bounding box center [292, 103] width 7 height 7
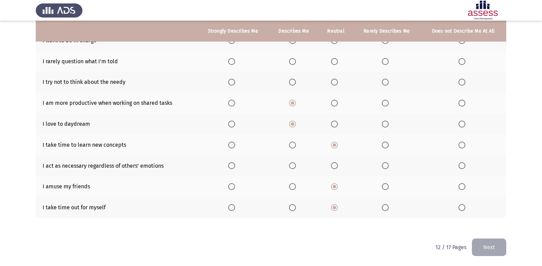
click at [339, 84] on label "Select an option" at bounding box center [336, 82] width 10 height 7
click at [338, 84] on input "Select an option" at bounding box center [334, 82] width 7 height 7
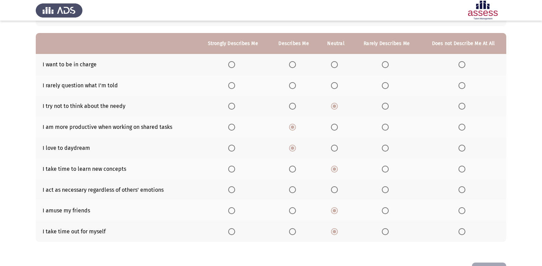
scroll to position [45, 0]
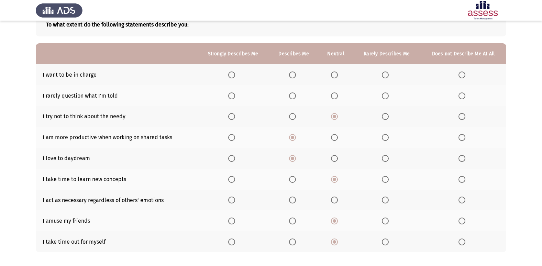
click at [332, 95] on span "Select an option" at bounding box center [334, 95] width 7 height 7
click at [332, 95] on input "Select an option" at bounding box center [334, 95] width 7 height 7
click at [290, 77] on span "Select an option" at bounding box center [292, 74] width 7 height 7
click at [290, 77] on input "Select an option" at bounding box center [292, 74] width 7 height 7
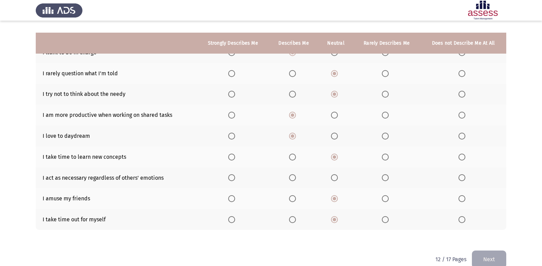
scroll to position [79, 0]
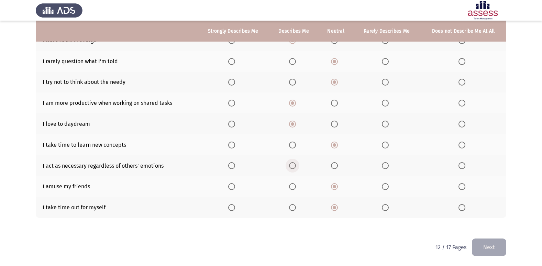
click at [290, 165] on span "Select an option" at bounding box center [292, 165] width 7 height 7
click at [290, 165] on input "Select an option" at bounding box center [292, 165] width 7 height 7
click at [497, 248] on button "Next" at bounding box center [489, 247] width 34 height 18
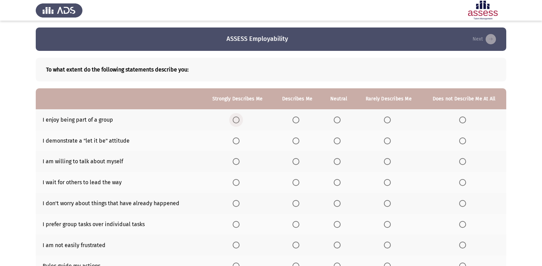
click at [237, 122] on span "Select an option" at bounding box center [236, 119] width 7 height 7
click at [237, 122] on input "Select an option" at bounding box center [236, 119] width 7 height 7
click at [146, 147] on td "I demonstrate a "let it be" attitude" at bounding box center [119, 140] width 166 height 21
click at [337, 142] on span "Select an option" at bounding box center [336, 140] width 7 height 7
click at [337, 142] on input "Select an option" at bounding box center [336, 140] width 7 height 7
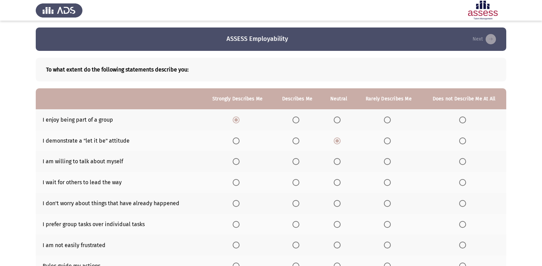
click at [134, 157] on td "I am willing to talk about myself" at bounding box center [119, 161] width 166 height 21
click at [332, 161] on th at bounding box center [338, 161] width 34 height 21
click at [342, 162] on label "Select an option" at bounding box center [338, 161] width 10 height 7
click at [340, 162] on input "Select an option" at bounding box center [336, 161] width 7 height 7
click at [337, 185] on span "Select an option" at bounding box center [336, 182] width 7 height 7
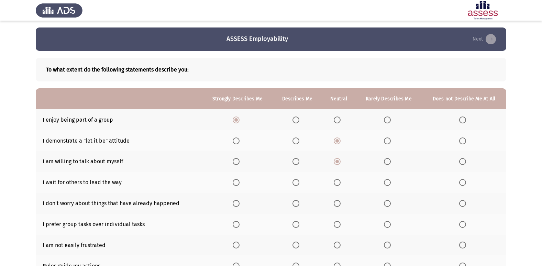
click at [337, 185] on input "Select an option" at bounding box center [336, 182] width 7 height 7
click at [385, 182] on span "Select an option" at bounding box center [387, 182] width 7 height 7
click at [385, 182] on input "Select an option" at bounding box center [387, 182] width 7 height 7
click at [339, 183] on span "Select an option" at bounding box center [336, 182] width 7 height 7
click at [339, 183] on input "Select an option" at bounding box center [336, 182] width 7 height 7
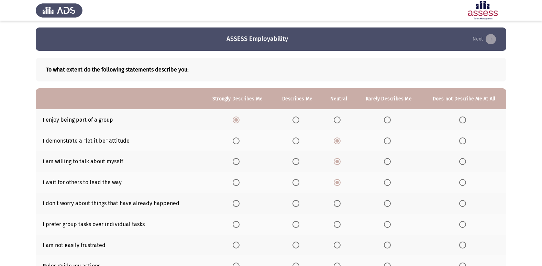
click at [385, 205] on span "Select an option" at bounding box center [387, 203] width 7 height 7
click at [385, 205] on input "Select an option" at bounding box center [387, 203] width 7 height 7
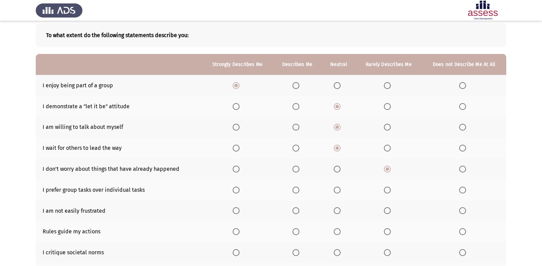
scroll to position [69, 0]
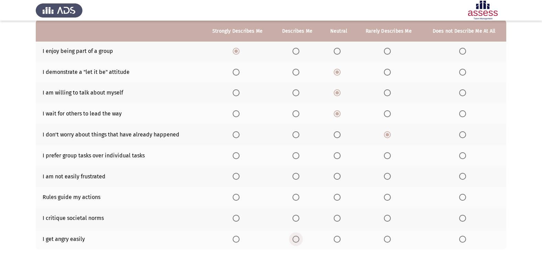
click at [294, 241] on span "Select an option" at bounding box center [295, 239] width 7 height 7
click at [294, 241] on input "Select an option" at bounding box center [295, 239] width 7 height 7
click at [334, 197] on span "Select an option" at bounding box center [336, 197] width 7 height 7
click at [334, 197] on input "Select an option" at bounding box center [336, 197] width 7 height 7
click at [298, 156] on span "Select an option" at bounding box center [295, 155] width 7 height 7
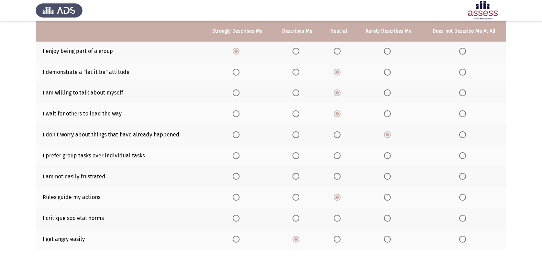
click at [298, 156] on input "Select an option" at bounding box center [295, 155] width 7 height 7
click at [341, 219] on label "Select an option" at bounding box center [338, 218] width 10 height 7
click at [340, 219] on input "Select an option" at bounding box center [336, 218] width 7 height 7
click at [294, 177] on span "Select an option" at bounding box center [295, 176] width 7 height 7
click at [294, 177] on input "Select an option" at bounding box center [295, 176] width 7 height 7
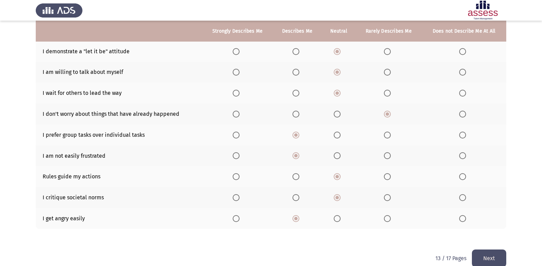
scroll to position [100, 0]
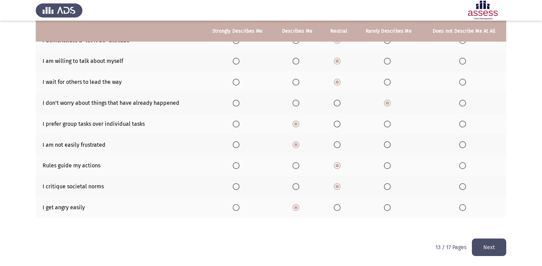
click at [487, 243] on button "Next" at bounding box center [489, 247] width 34 height 18
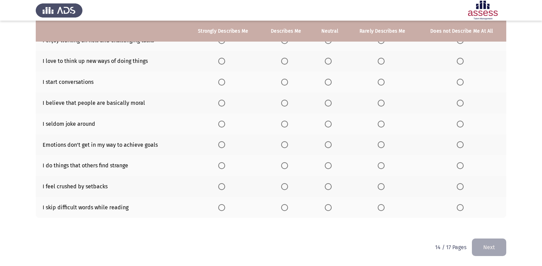
click at [224, 207] on span "Select an option" at bounding box center [221, 207] width 7 height 7
click at [224, 207] on input "Select an option" at bounding box center [221, 207] width 7 height 7
click at [288, 163] on span "Select an option" at bounding box center [284, 165] width 7 height 7
click at [288, 163] on input "Select an option" at bounding box center [284, 165] width 7 height 7
click at [285, 146] on span "Select an option" at bounding box center [284, 144] width 7 height 7
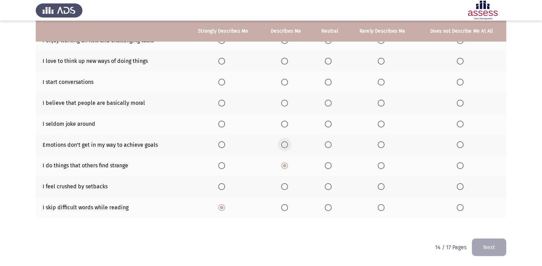
click at [285, 146] on input "Select an option" at bounding box center [284, 144] width 7 height 7
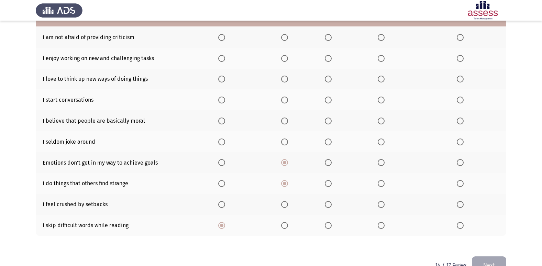
scroll to position [66, 0]
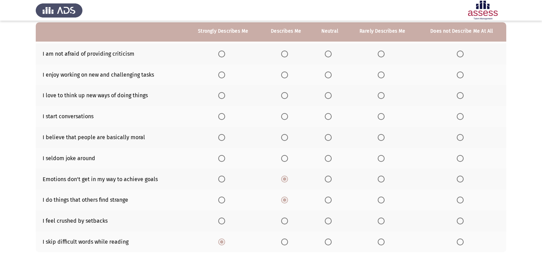
click at [385, 160] on label "Select an option" at bounding box center [382, 158] width 10 height 7
click at [384, 160] on input "Select an option" at bounding box center [380, 158] width 7 height 7
click at [329, 137] on span "Select an option" at bounding box center [328, 137] width 7 height 7
click at [329, 137] on input "Select an option" at bounding box center [328, 137] width 7 height 7
click at [378, 115] on span "Select an option" at bounding box center [380, 116] width 7 height 7
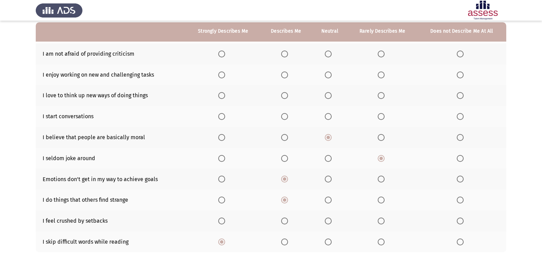
click at [378, 115] on input "Select an option" at bounding box center [380, 116] width 7 height 7
click at [334, 119] on label "Select an option" at bounding box center [330, 116] width 10 height 7
click at [331, 119] on input "Select an option" at bounding box center [328, 116] width 7 height 7
click at [328, 97] on span "Select an option" at bounding box center [328, 95] width 7 height 7
click at [328, 97] on input "Select an option" at bounding box center [328, 95] width 7 height 7
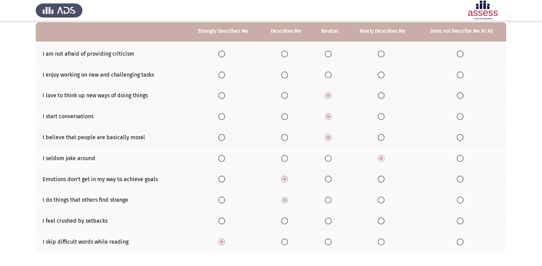
click at [284, 74] on span "Select an option" at bounding box center [284, 74] width 7 height 7
click at [284, 74] on input "Select an option" at bounding box center [284, 74] width 7 height 7
click at [328, 56] on span "Select an option" at bounding box center [328, 53] width 7 height 7
click at [328, 56] on input "Select an option" at bounding box center [328, 53] width 7 height 7
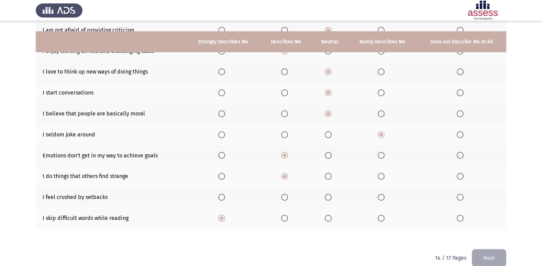
scroll to position [100, 0]
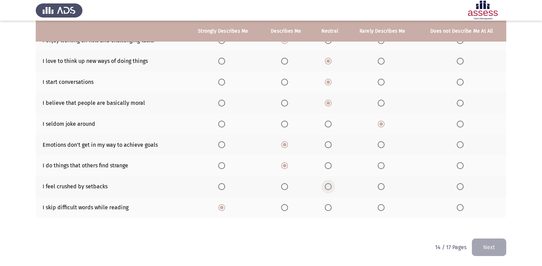
click at [331, 183] on span "Select an option" at bounding box center [328, 186] width 7 height 7
click at [331, 183] on input "Select an option" at bounding box center [328, 186] width 7 height 7
click at [492, 251] on button "Next" at bounding box center [489, 247] width 34 height 18
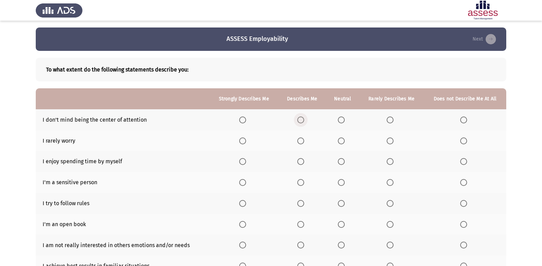
click at [303, 121] on span "Select an option" at bounding box center [300, 119] width 7 height 7
click at [303, 121] on input "Select an option" at bounding box center [300, 119] width 7 height 7
click at [389, 143] on span "Select an option" at bounding box center [389, 140] width 7 height 7
click at [389, 143] on input "Select an option" at bounding box center [389, 140] width 7 height 7
click at [339, 140] on span "Select an option" at bounding box center [341, 140] width 7 height 7
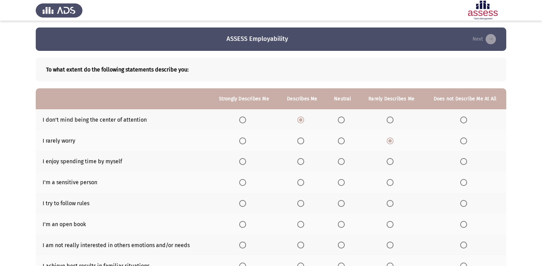
click at [339, 140] on input "Select an option" at bounding box center [341, 140] width 7 height 7
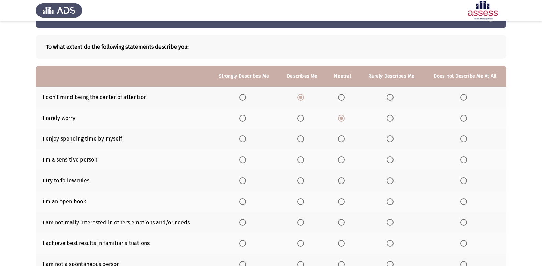
scroll to position [34, 0]
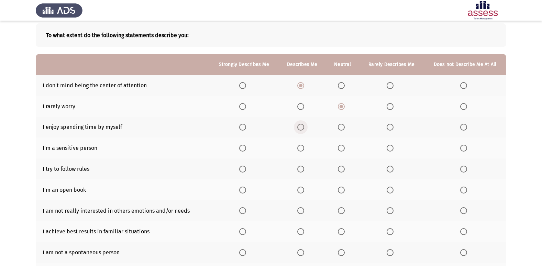
click at [300, 131] on span "Select an option" at bounding box center [300, 127] width 7 height 7
click at [300, 131] on input "Select an option" at bounding box center [300, 127] width 7 height 7
click at [341, 127] on span "Select an option" at bounding box center [341, 127] width 0 height 0
click at [342, 127] on input "Select an option" at bounding box center [341, 127] width 7 height 7
click at [391, 145] on span "Select an option" at bounding box center [389, 148] width 7 height 7
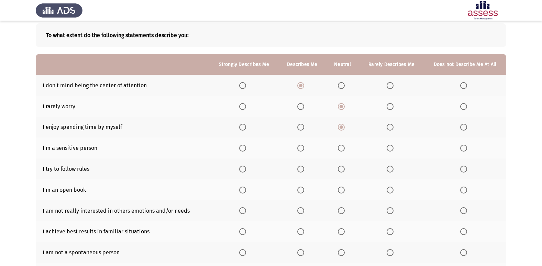
click at [391, 145] on input "Select an option" at bounding box center [389, 148] width 7 height 7
click at [463, 145] on span "Select an option" at bounding box center [463, 148] width 7 height 7
click at [463, 145] on input "Select an option" at bounding box center [463, 148] width 7 height 7
click at [304, 129] on span "Select an option" at bounding box center [300, 127] width 7 height 7
click at [304, 129] on input "Select an option" at bounding box center [300, 127] width 7 height 7
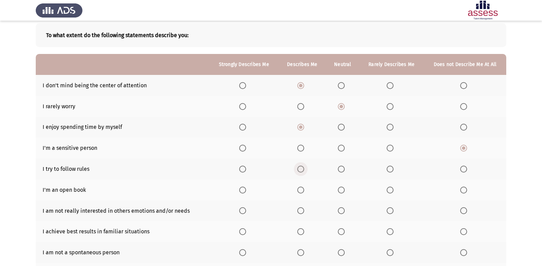
click at [303, 171] on span "Select an option" at bounding box center [300, 169] width 7 height 7
click at [303, 171] on input "Select an option" at bounding box center [300, 169] width 7 height 7
click at [392, 189] on span "Select an option" at bounding box center [389, 189] width 7 height 7
click at [392, 189] on input "Select an option" at bounding box center [389, 189] width 7 height 7
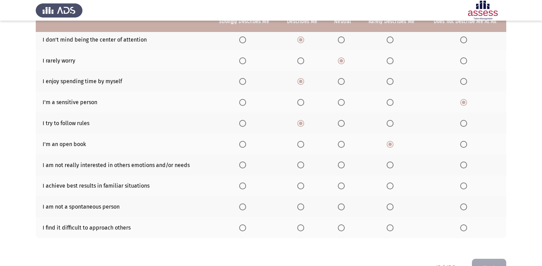
scroll to position [100, 0]
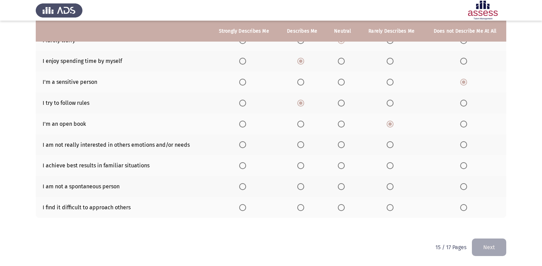
click at [341, 145] on span "Select an option" at bounding box center [341, 144] width 7 height 7
click at [341, 145] on input "Select an option" at bounding box center [341, 144] width 7 height 7
click at [300, 166] on span "Select an option" at bounding box center [300, 165] width 7 height 7
click at [300, 166] on input "Select an option" at bounding box center [300, 165] width 7 height 7
click at [338, 188] on th at bounding box center [342, 186] width 33 height 21
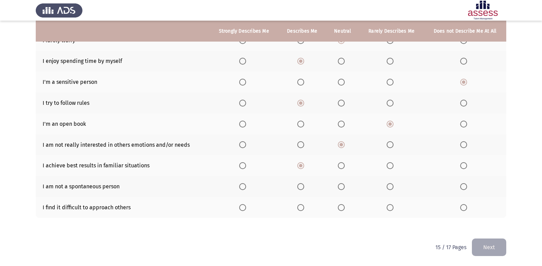
click at [340, 207] on span "Select an option" at bounding box center [341, 207] width 7 height 7
click at [340, 207] on input "Select an option" at bounding box center [341, 207] width 7 height 7
click at [344, 187] on span "Select an option" at bounding box center [341, 186] width 7 height 7
click at [344, 187] on input "Select an option" at bounding box center [341, 186] width 7 height 7
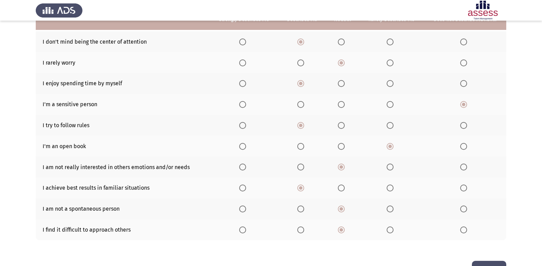
scroll to position [66, 0]
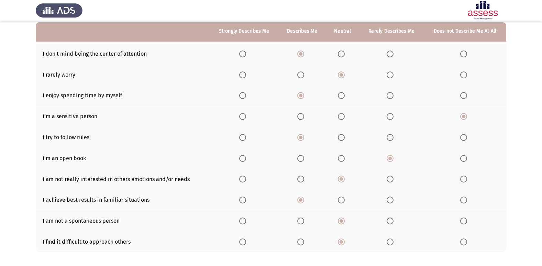
click at [304, 222] on span "Select an option" at bounding box center [300, 220] width 7 height 7
click at [304, 222] on input "Select an option" at bounding box center [300, 220] width 7 height 7
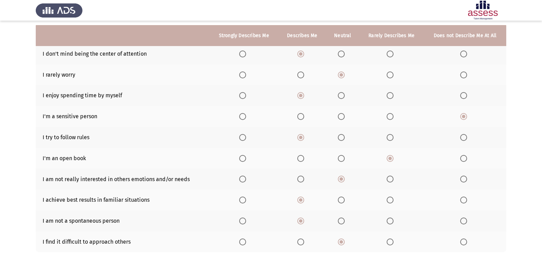
scroll to position [100, 0]
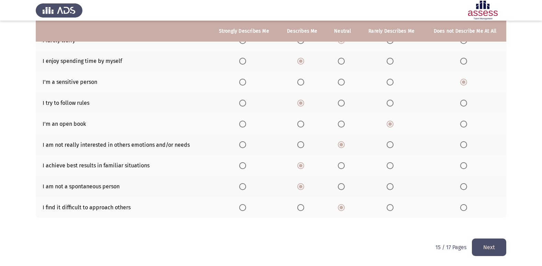
click at [475, 243] on button "Next" at bounding box center [489, 247] width 34 height 18
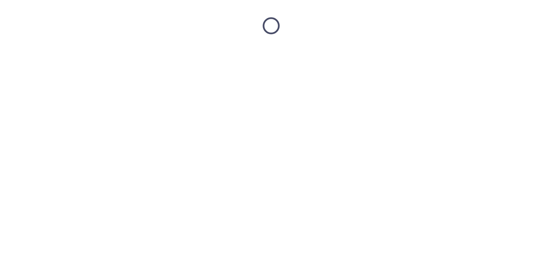
scroll to position [0, 0]
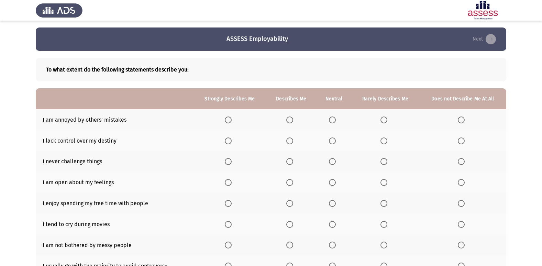
click at [332, 120] on span "Select an option" at bounding box center [332, 119] width 7 height 7
click at [332, 120] on input "Select an option" at bounding box center [332, 119] width 7 height 7
click at [290, 141] on span "Select an option" at bounding box center [290, 141] width 0 height 0
click at [290, 141] on input "Select an option" at bounding box center [289, 140] width 7 height 7
click at [385, 160] on span "Select an option" at bounding box center [383, 161] width 7 height 7
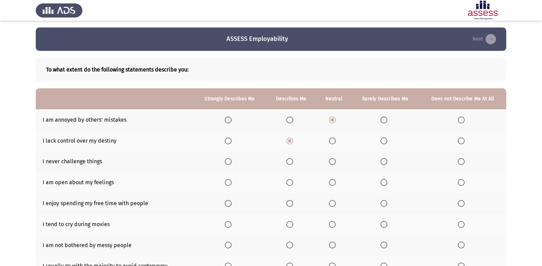
click at [385, 160] on input "Select an option" at bounding box center [383, 161] width 7 height 7
click at [329, 182] on th at bounding box center [333, 182] width 35 height 21
click at [332, 183] on span "Select an option" at bounding box center [332, 182] width 7 height 7
click at [332, 183] on input "Select an option" at bounding box center [332, 182] width 7 height 7
click at [289, 206] on span "Select an option" at bounding box center [289, 203] width 7 height 7
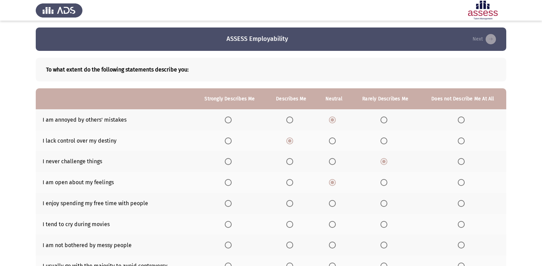
click at [289, 206] on input "Select an option" at bounding box center [289, 203] width 7 height 7
click at [465, 226] on label "Select an option" at bounding box center [462, 224] width 10 height 7
click at [464, 226] on input "Select an option" at bounding box center [460, 224] width 7 height 7
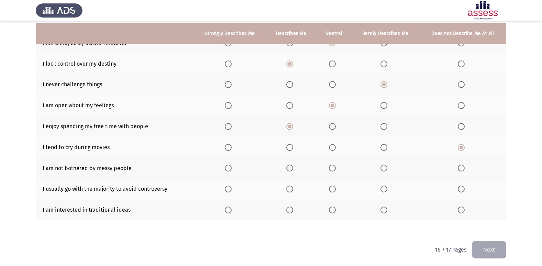
scroll to position [79, 0]
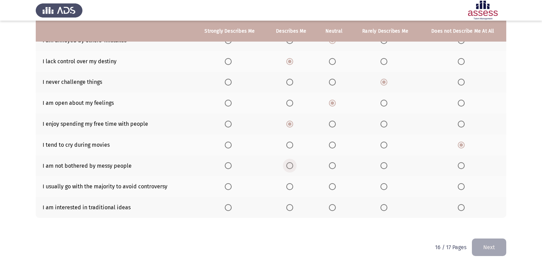
click at [292, 168] on span "Select an option" at bounding box center [289, 165] width 7 height 7
click at [292, 168] on input "Select an option" at bounding box center [289, 165] width 7 height 7
click at [334, 187] on span "Select an option" at bounding box center [332, 186] width 7 height 7
click at [334, 187] on input "Select an option" at bounding box center [332, 186] width 7 height 7
click at [338, 205] on label "Select an option" at bounding box center [334, 207] width 10 height 7
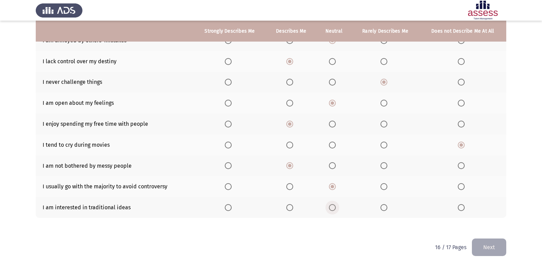
click at [336, 205] on input "Select an option" at bounding box center [332, 207] width 7 height 7
click at [480, 248] on button "Next" at bounding box center [489, 247] width 34 height 18
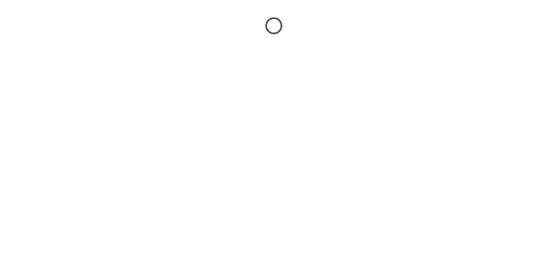
scroll to position [0, 0]
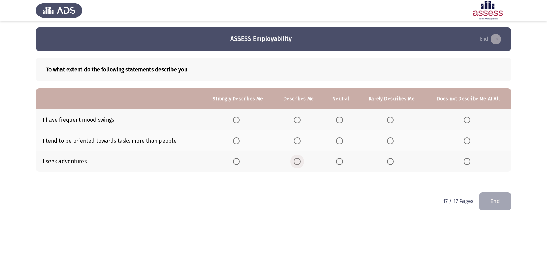
click at [297, 162] on span "Select an option" at bounding box center [297, 161] width 7 height 7
click at [297, 162] on input "Select an option" at bounding box center [297, 161] width 7 height 7
click at [390, 120] on span "Select an option" at bounding box center [390, 120] width 0 height 0
click at [390, 120] on input "Select an option" at bounding box center [390, 119] width 7 height 7
click at [341, 143] on span "Select an option" at bounding box center [339, 140] width 7 height 7
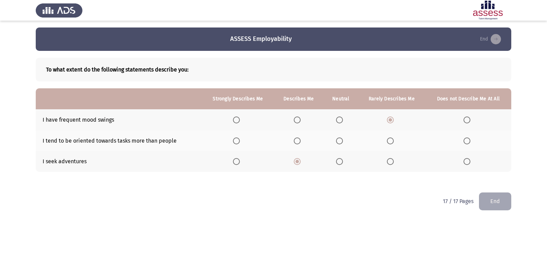
click at [341, 143] on input "Select an option" at bounding box center [339, 140] width 7 height 7
click at [391, 140] on span "Select an option" at bounding box center [390, 140] width 7 height 7
click at [391, 140] on input "Select an option" at bounding box center [390, 140] width 7 height 7
click at [341, 139] on span "Select an option" at bounding box center [339, 140] width 7 height 7
click at [341, 139] on input "Select an option" at bounding box center [339, 140] width 7 height 7
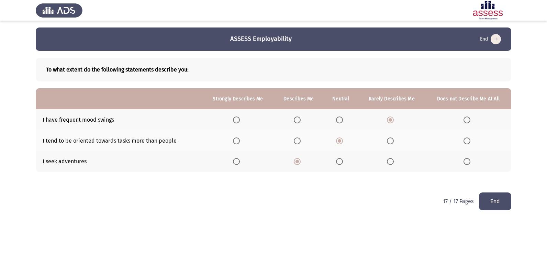
click at [503, 194] on button "End" at bounding box center [495, 201] width 32 height 18
